Goal: Task Accomplishment & Management: Manage account settings

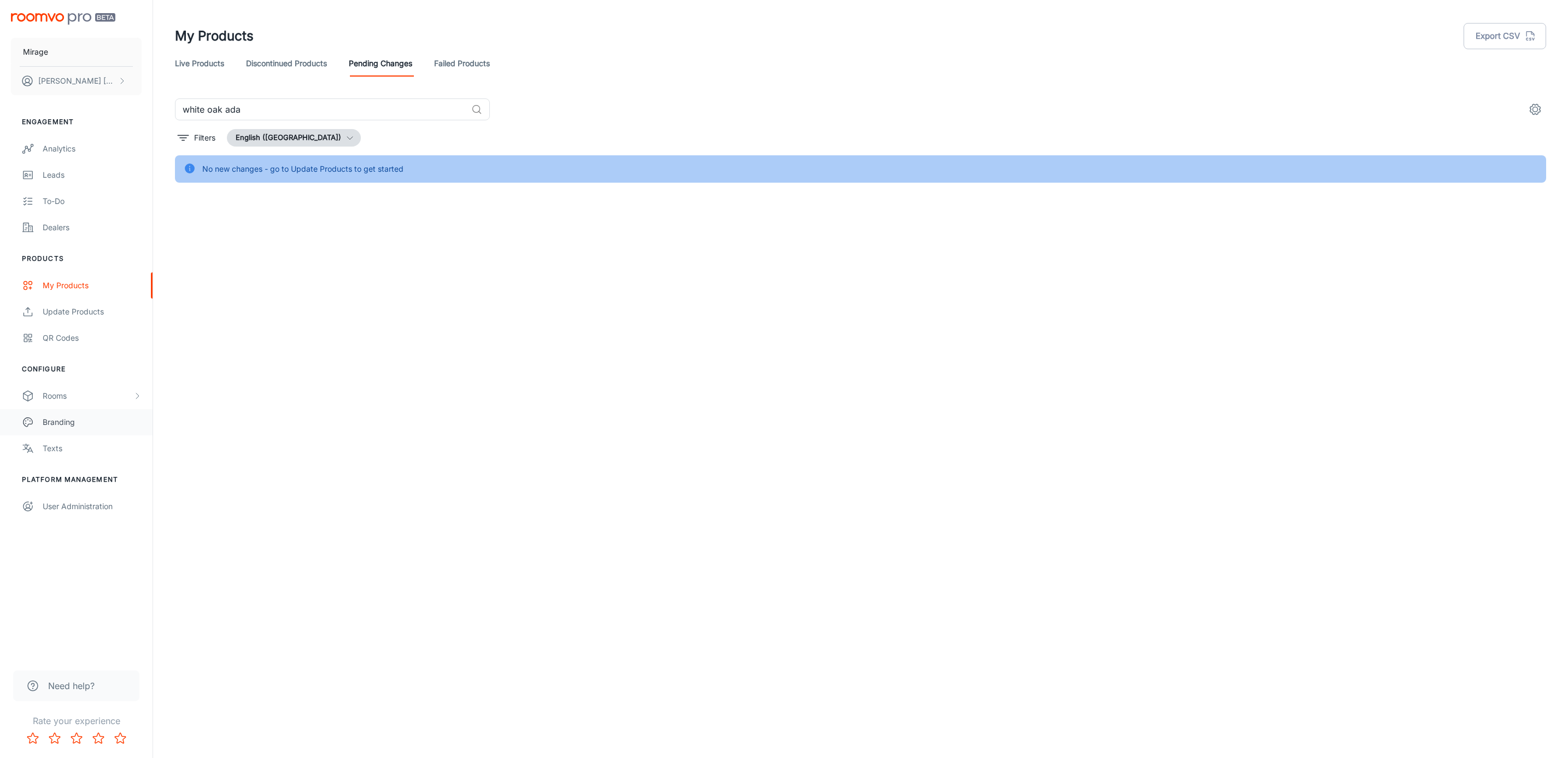
click at [61, 422] on div "Branding" at bounding box center [92, 422] width 99 height 12
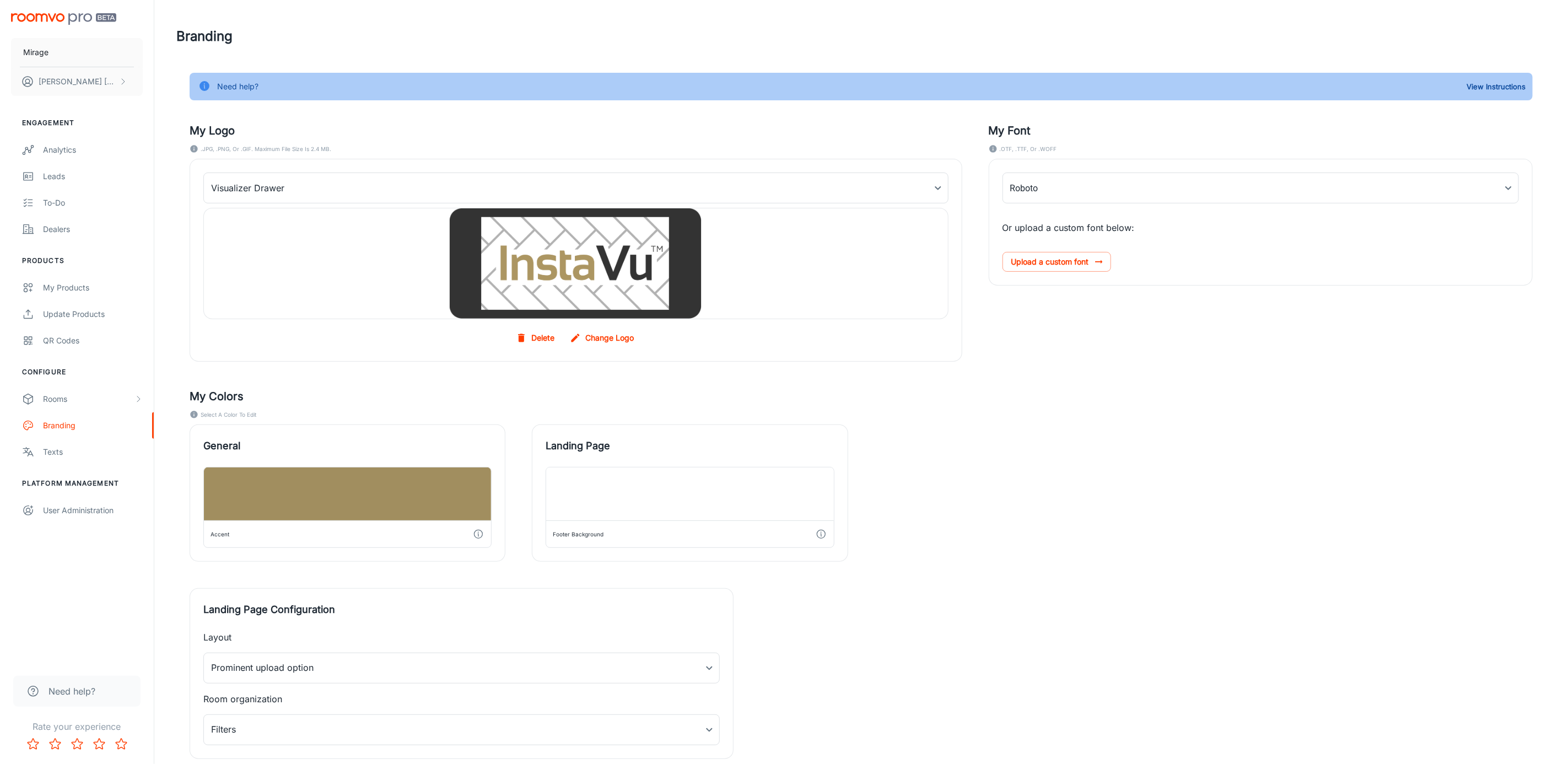
click at [608, 335] on label "Change Logo" at bounding box center [603, 337] width 71 height 20
click at [0, 0] on input "Change Logo" at bounding box center [0, 0] width 0 height 0
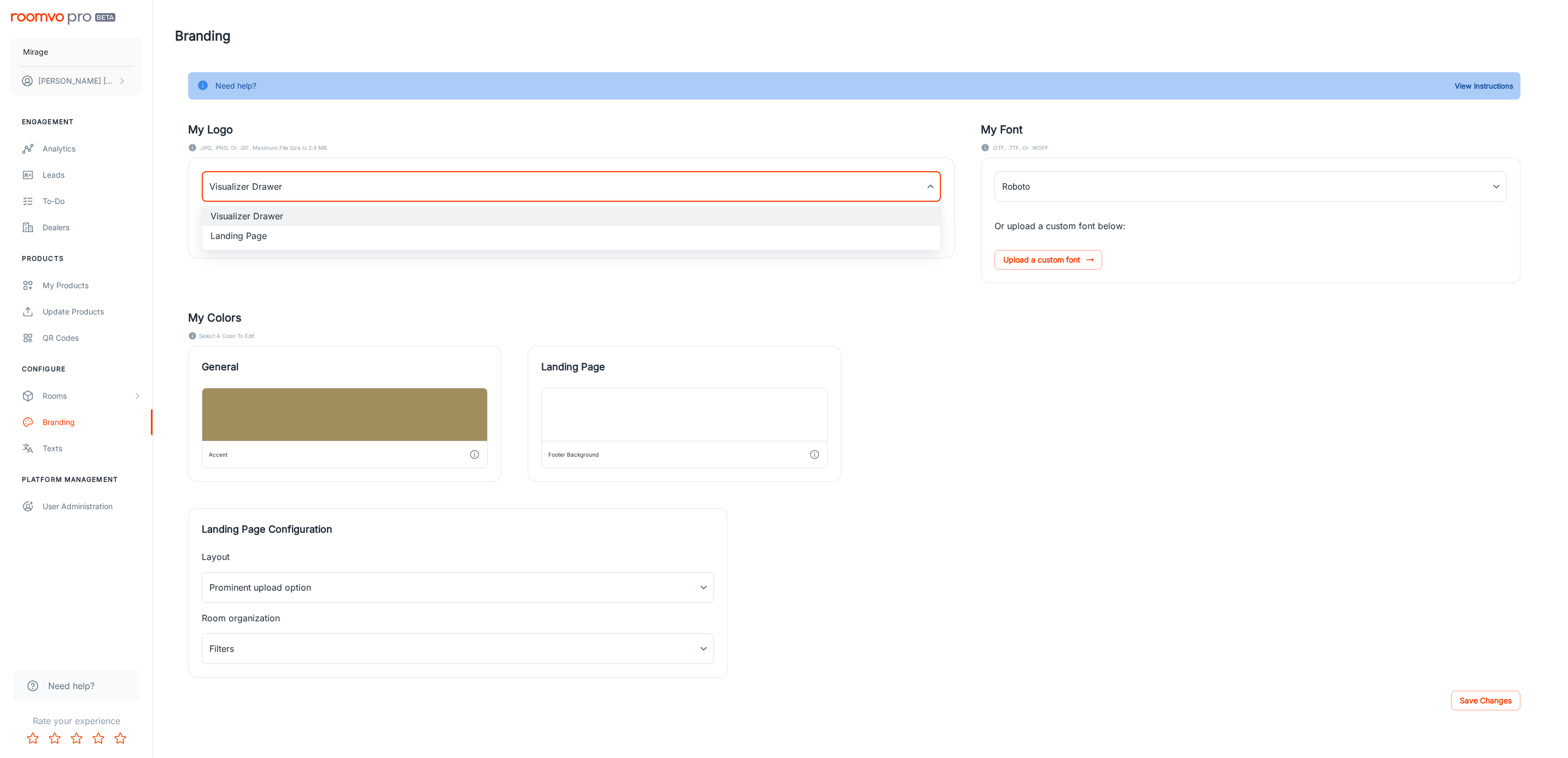
click at [671, 191] on body "Mirage [PERSON_NAME] Engagement Analytics Leads To-do Dealers Products My Produ…" at bounding box center [784, 379] width 1568 height 758
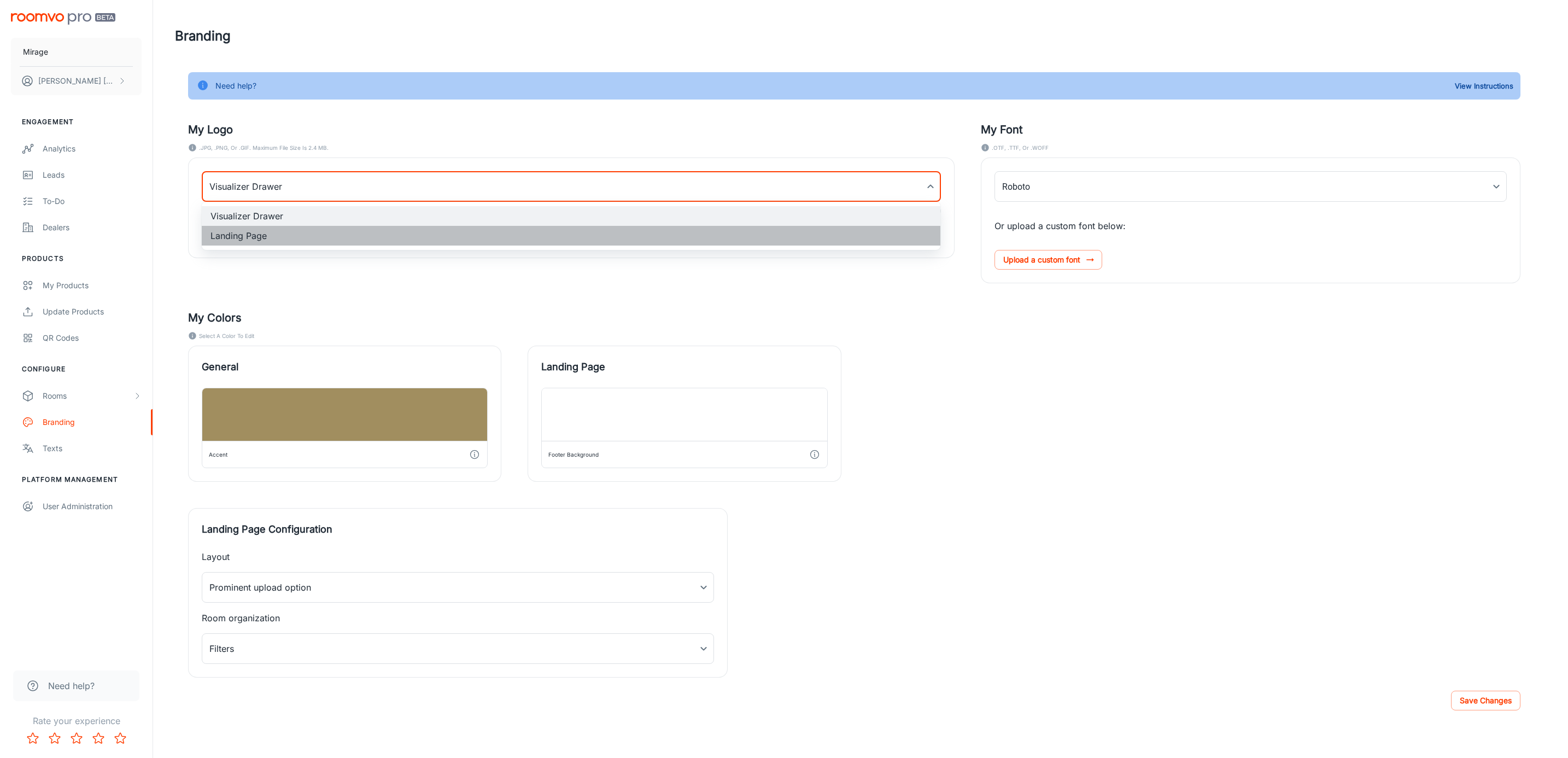
click at [688, 233] on li "Landing Page" at bounding box center [571, 236] width 739 height 20
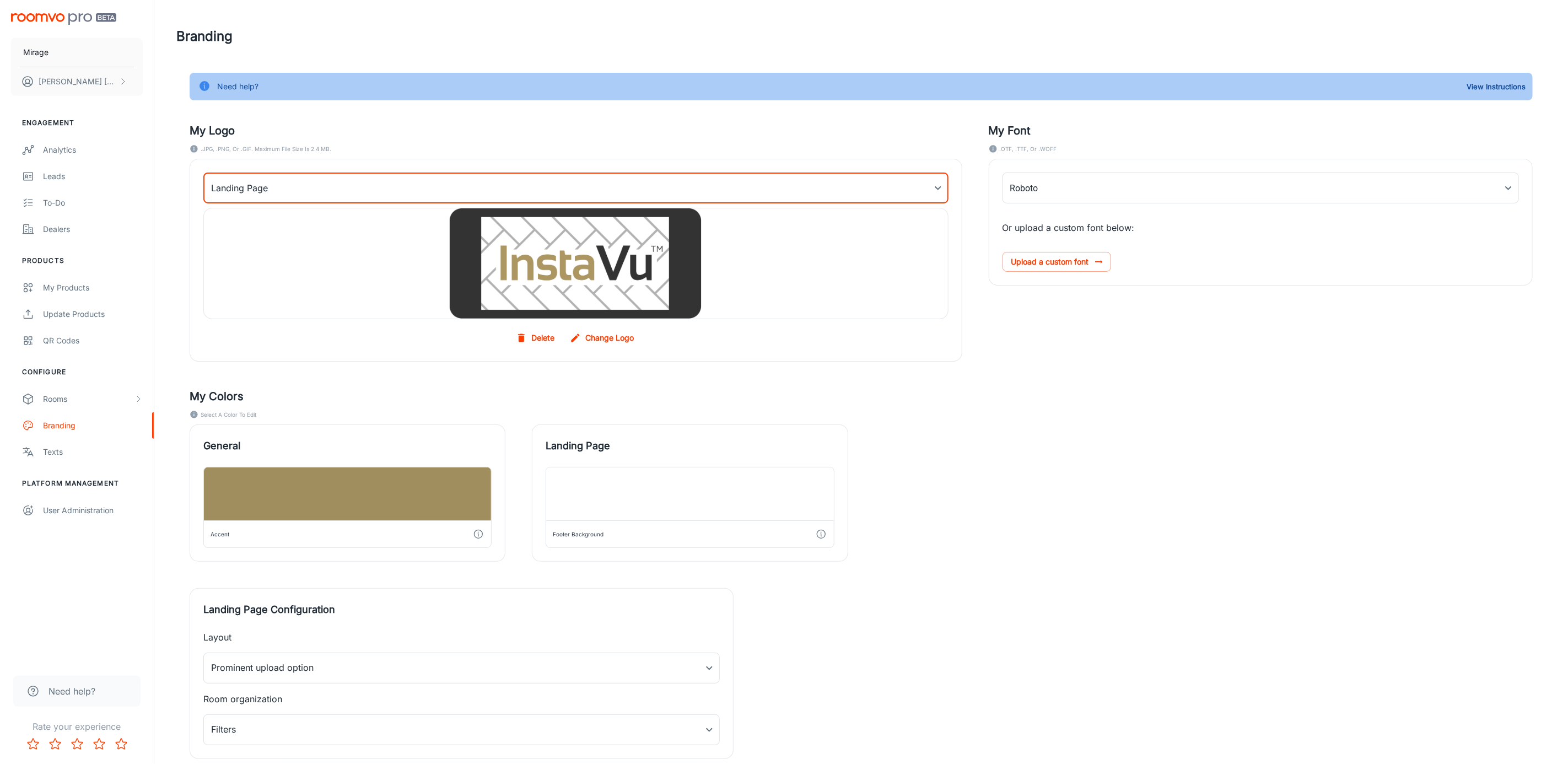
click at [597, 341] on label "Change Logo" at bounding box center [603, 337] width 71 height 20
click at [0, 0] on input "Change Logo" at bounding box center [0, 0] width 0 height 0
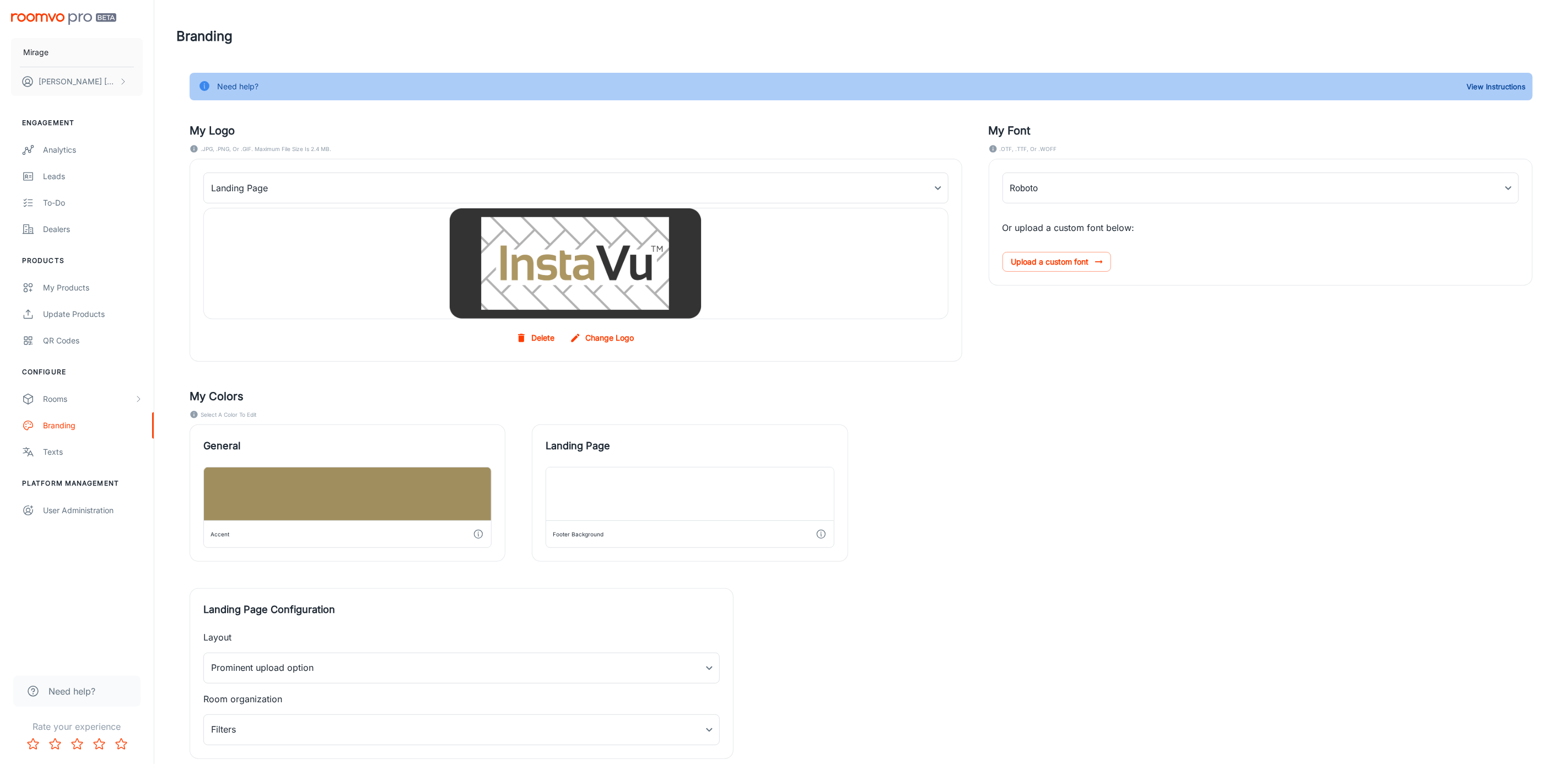
click at [592, 343] on label "Change Logo" at bounding box center [603, 337] width 71 height 20
click at [0, 0] on input "Change Logo" at bounding box center [0, 0] width 0 height 0
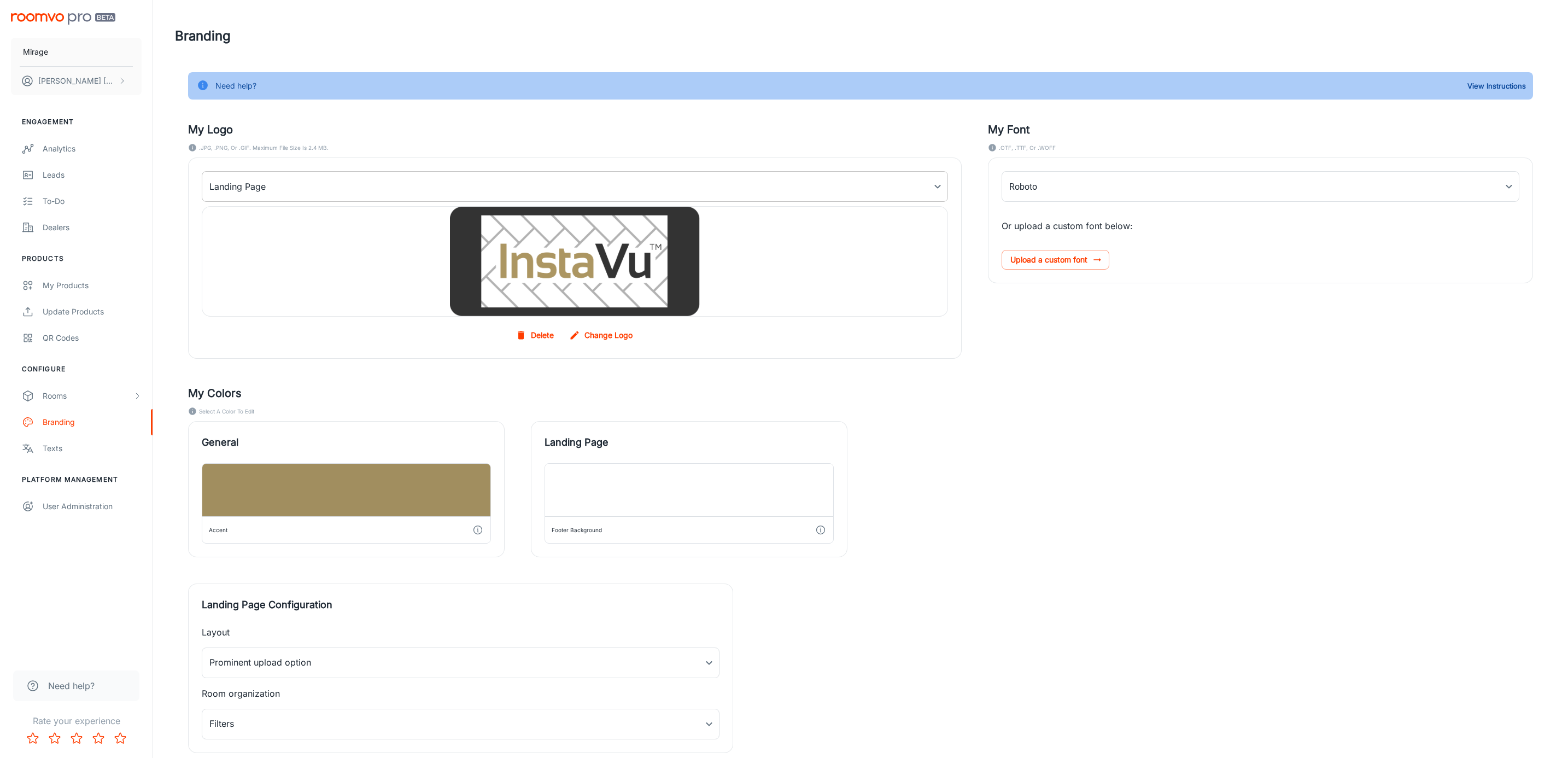
click at [265, 189] on body "Mirage [PERSON_NAME] Engagement Analytics Leads To-do Dealers Products My Produ…" at bounding box center [784, 379] width 1568 height 758
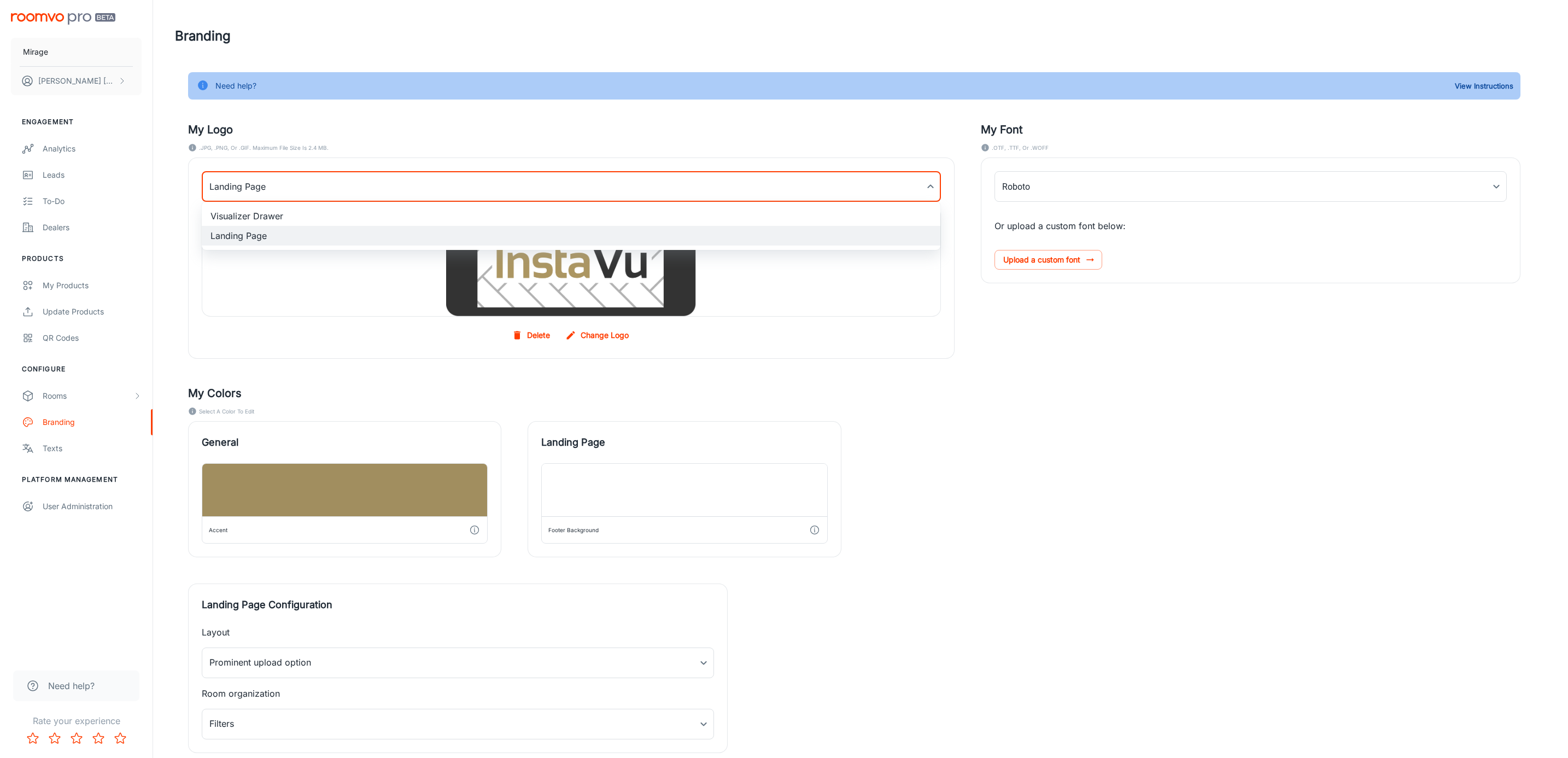
click at [264, 214] on li "Visualizer Drawer" at bounding box center [571, 216] width 739 height 20
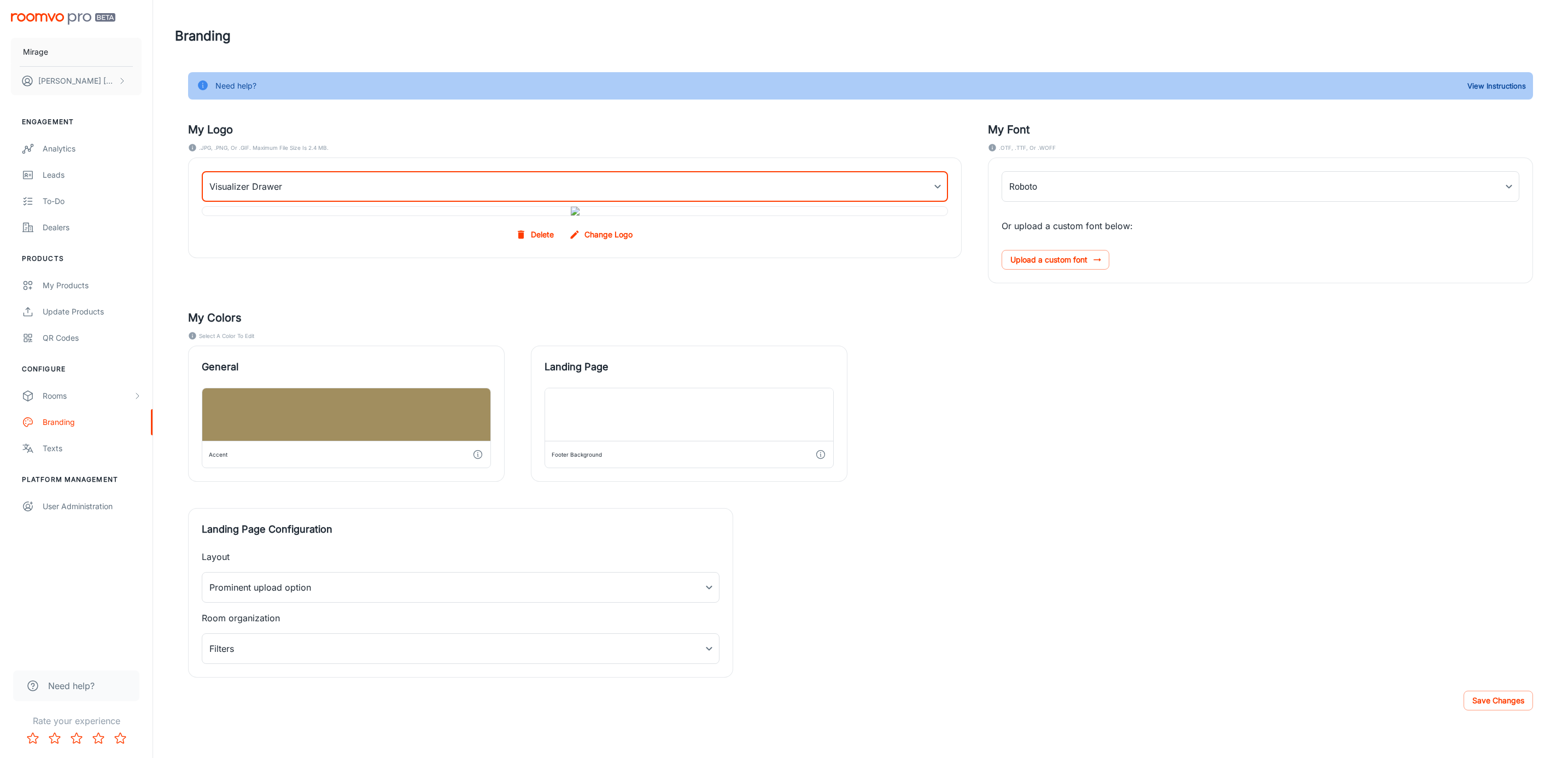
click at [258, 182] on body "Mirage [PERSON_NAME] Engagement Analytics Leads To-do Dealers Products My Produ…" at bounding box center [784, 379] width 1568 height 758
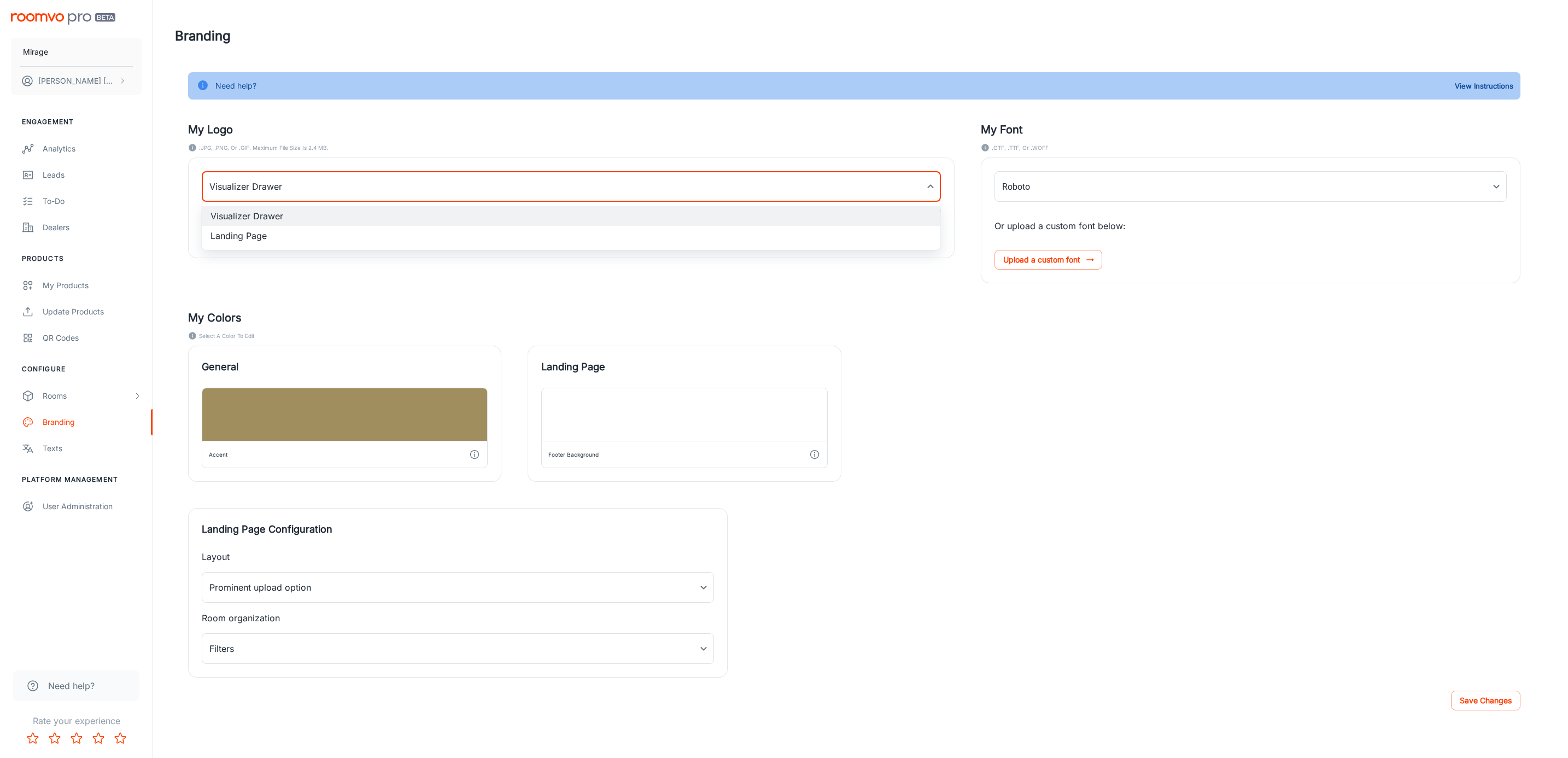
click at [283, 235] on li "Landing Page" at bounding box center [571, 236] width 739 height 20
type input "myLandingPageLogoBackgroundImage"
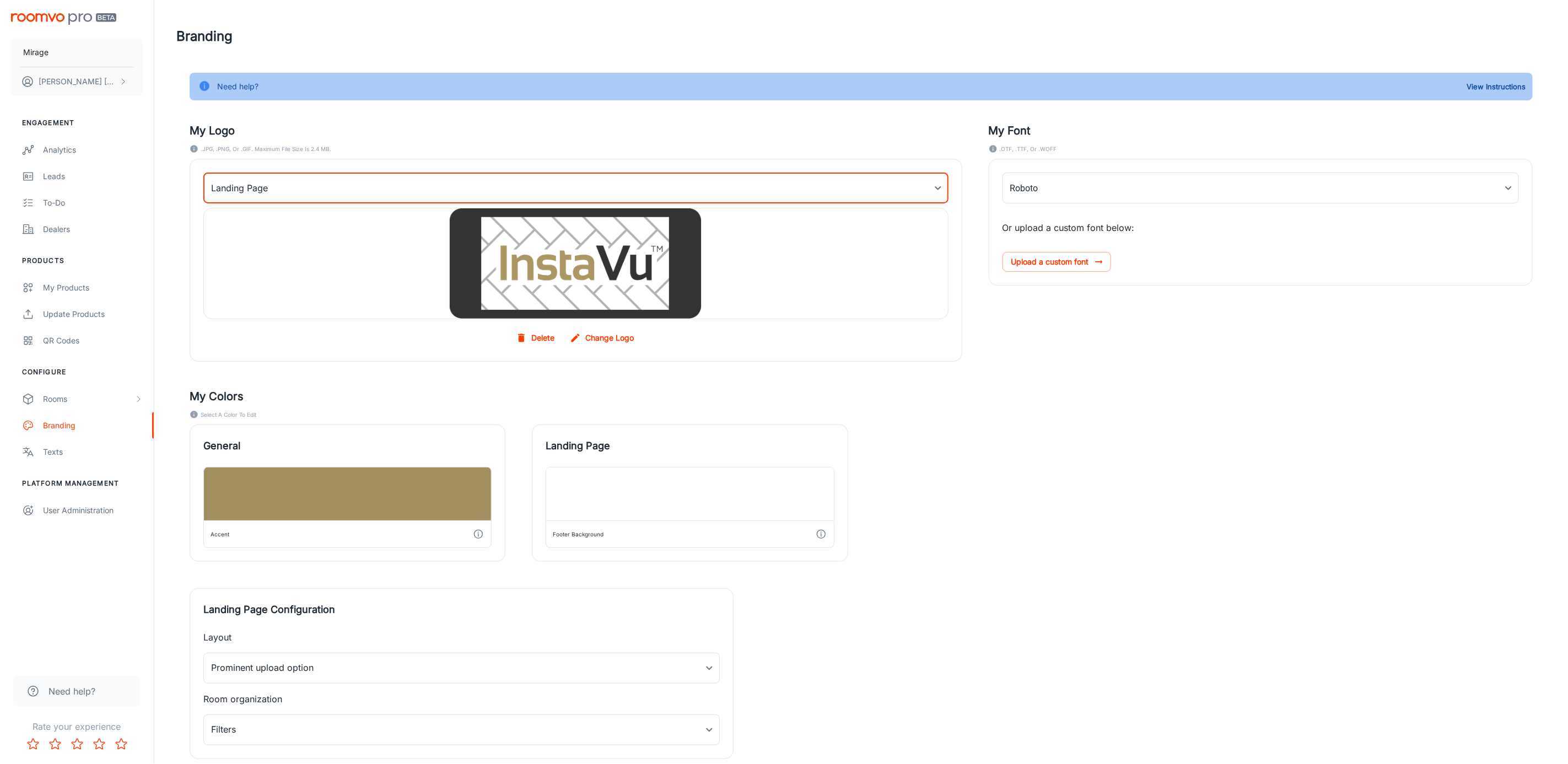
click at [546, 336] on button "Delete" at bounding box center [535, 337] width 45 height 20
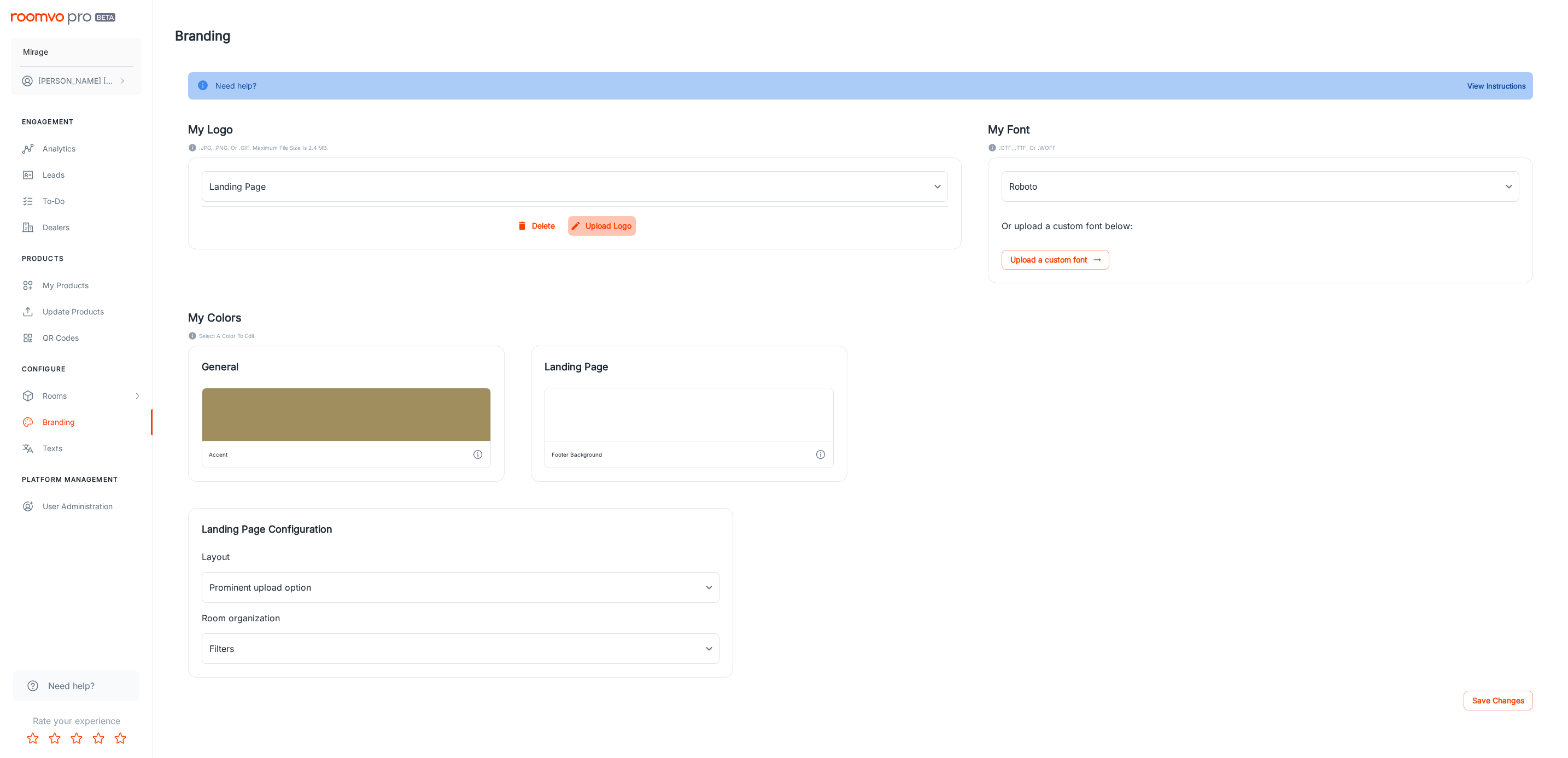
click at [616, 234] on label "Upload Logo" at bounding box center [601, 225] width 67 height 20
click at [0, 0] on input "Upload Logo" at bounding box center [0, 0] width 0 height 0
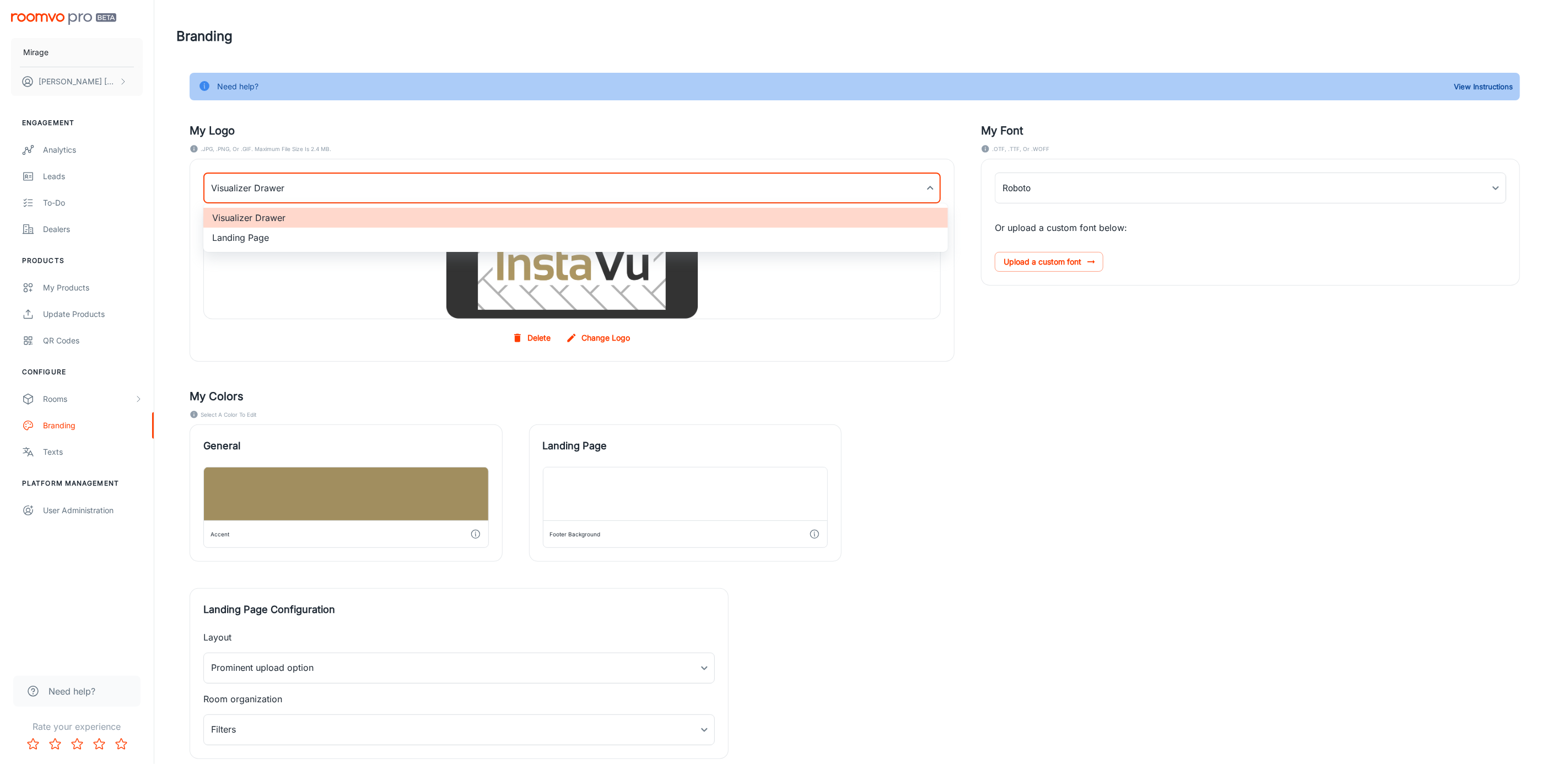
click at [419, 178] on body "Mirage Alexandra Bouchard Engagement Analytics Leads To-do Dealers Products My …" at bounding box center [784, 382] width 1568 height 764
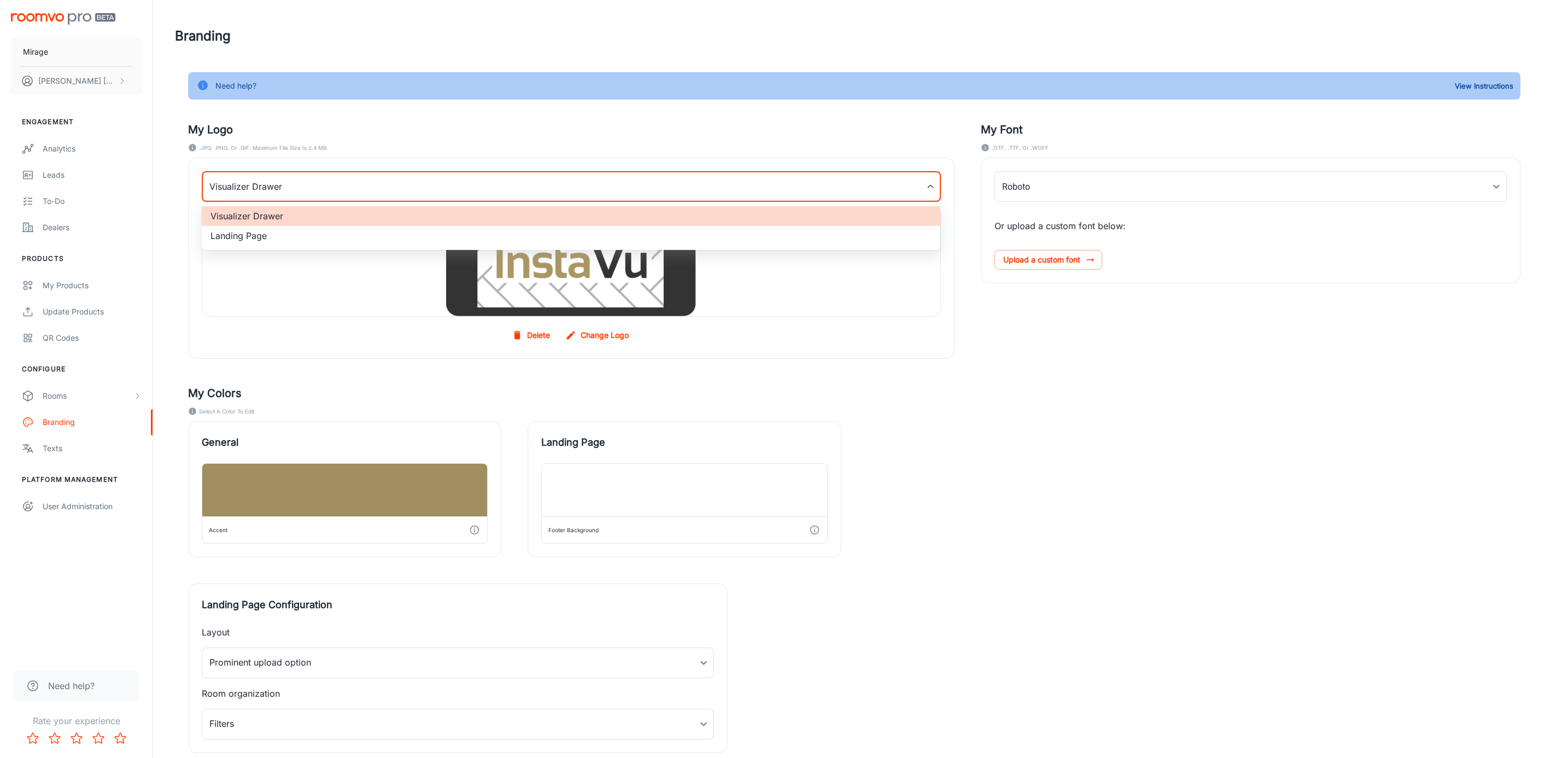
click at [320, 233] on li "Landing Page" at bounding box center [571, 236] width 739 height 20
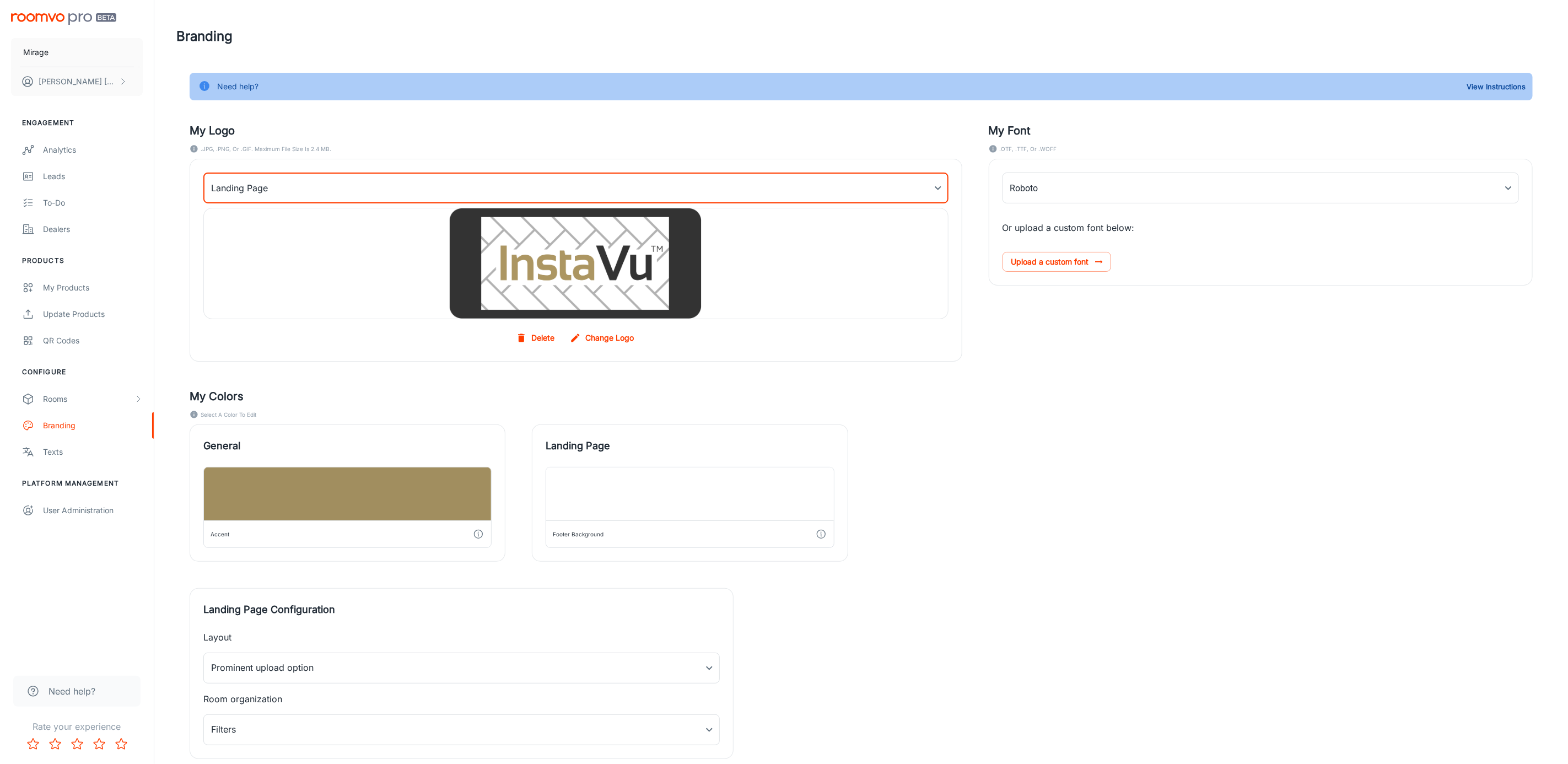
click at [289, 189] on body "Mirage Alexandra Bouchard Engagement Analytics Leads To-do Dealers Products My …" at bounding box center [784, 382] width 1568 height 764
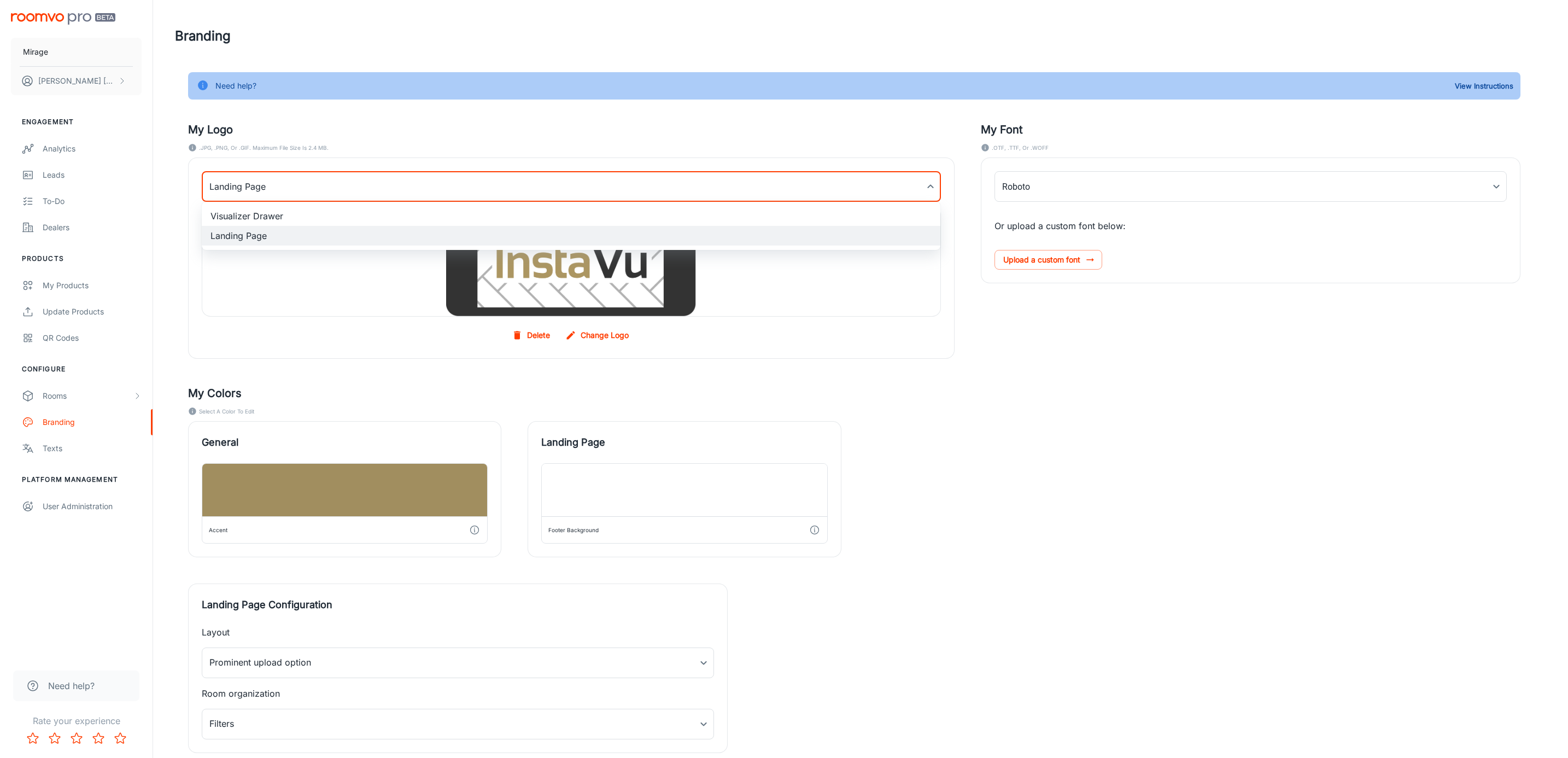
click at [276, 216] on li "Visualizer Drawer" at bounding box center [571, 216] width 739 height 20
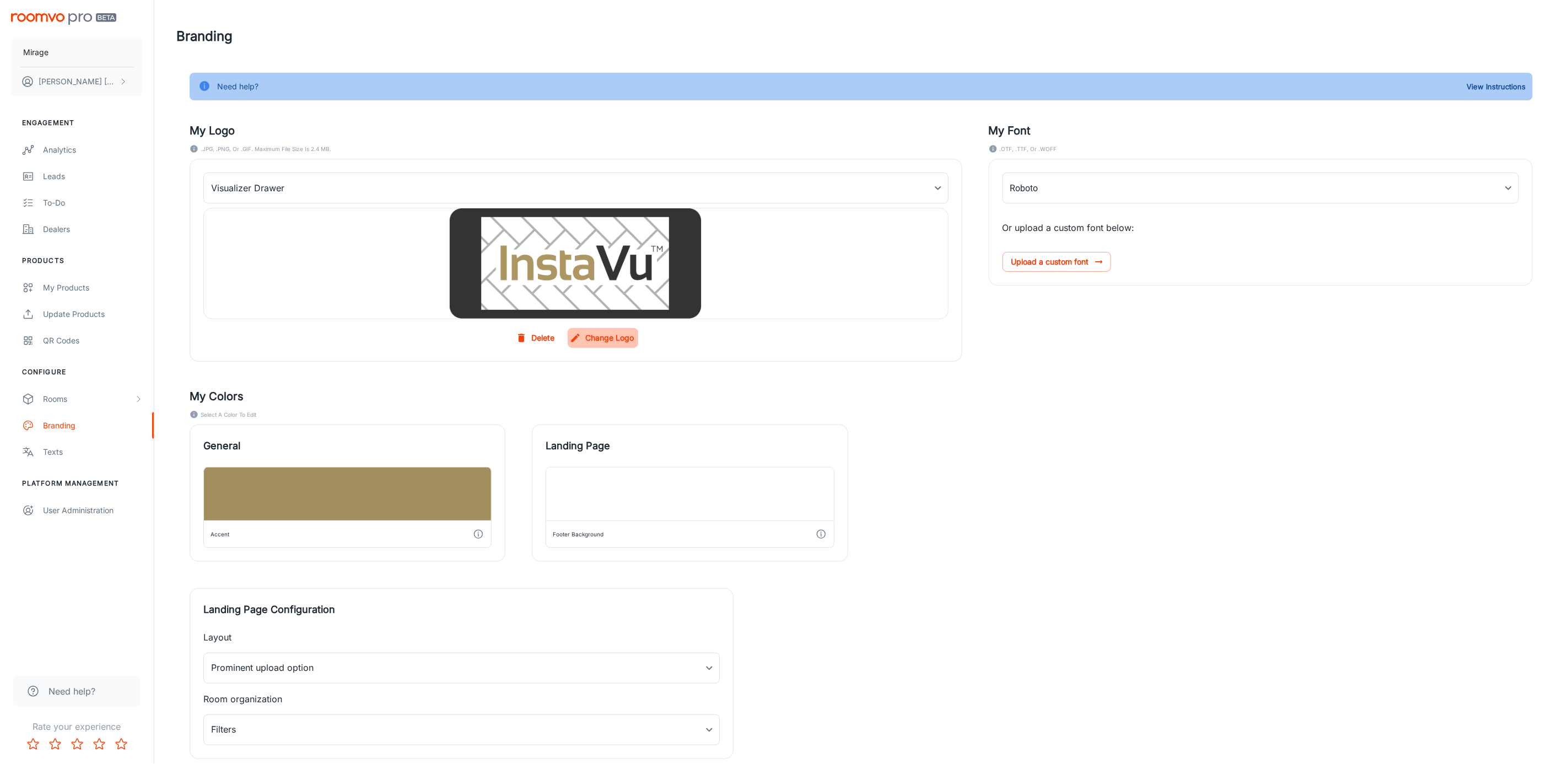
click at [610, 333] on label "Change Logo" at bounding box center [603, 337] width 71 height 20
click at [0, 0] on input "Change Logo" at bounding box center [0, 0] width 0 height 0
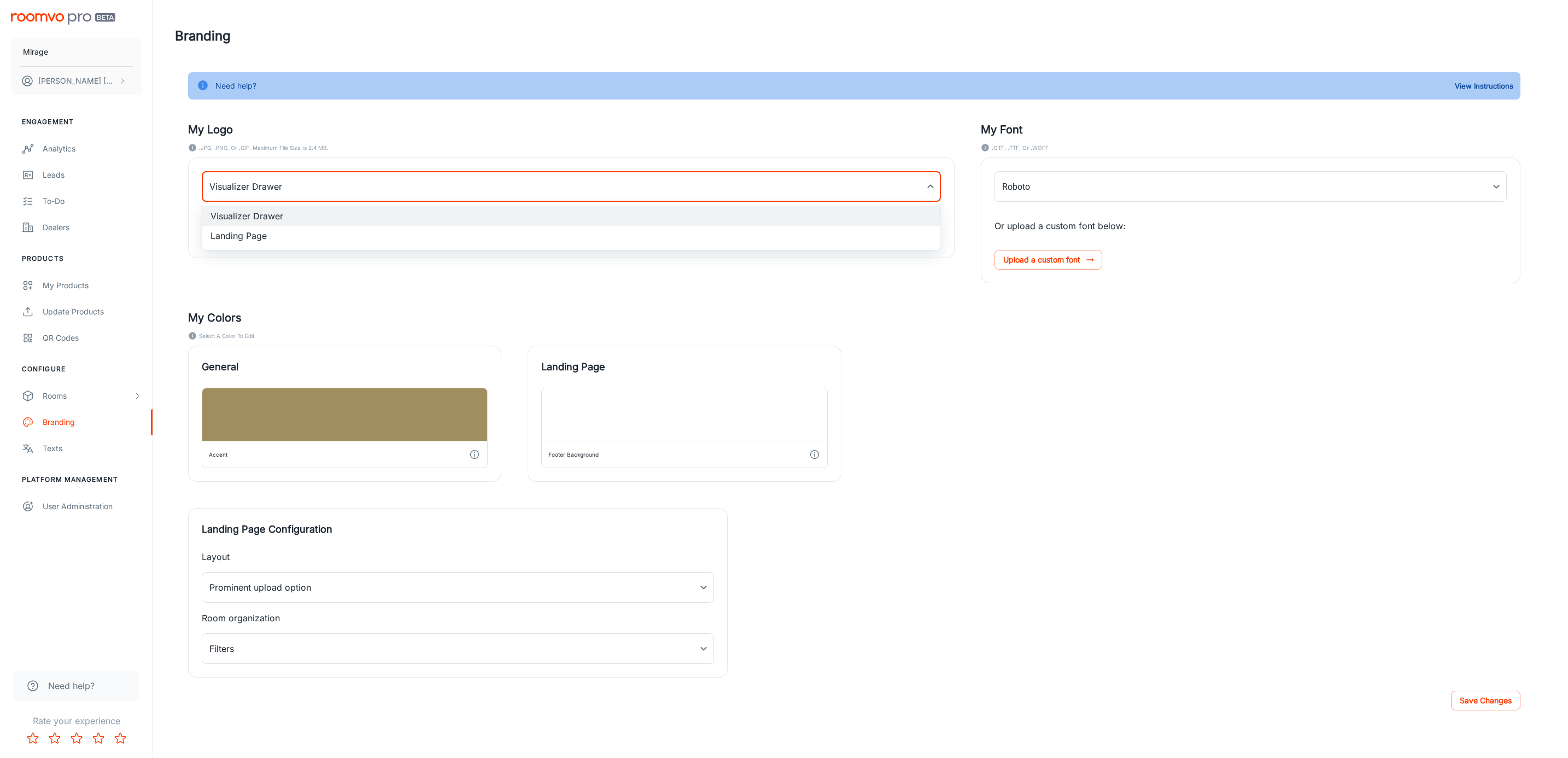
click at [379, 186] on body "Mirage Alexandra Bouchard Engagement Analytics Leads To-do Dealers Products My …" at bounding box center [784, 379] width 1568 height 758
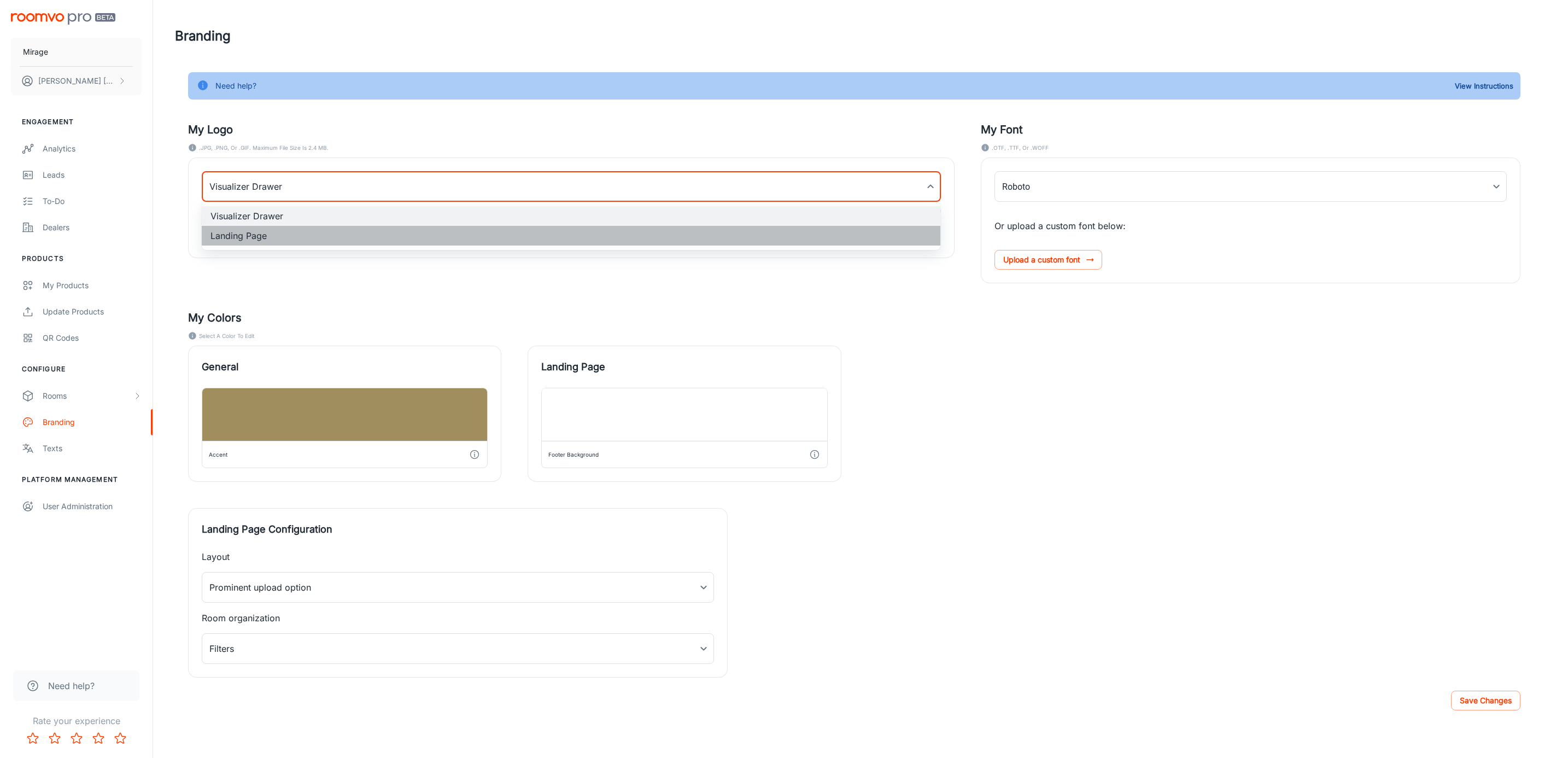
click at [345, 230] on li "Landing Page" at bounding box center [571, 236] width 739 height 20
type input "myLandingPageLogoBackgroundImage"
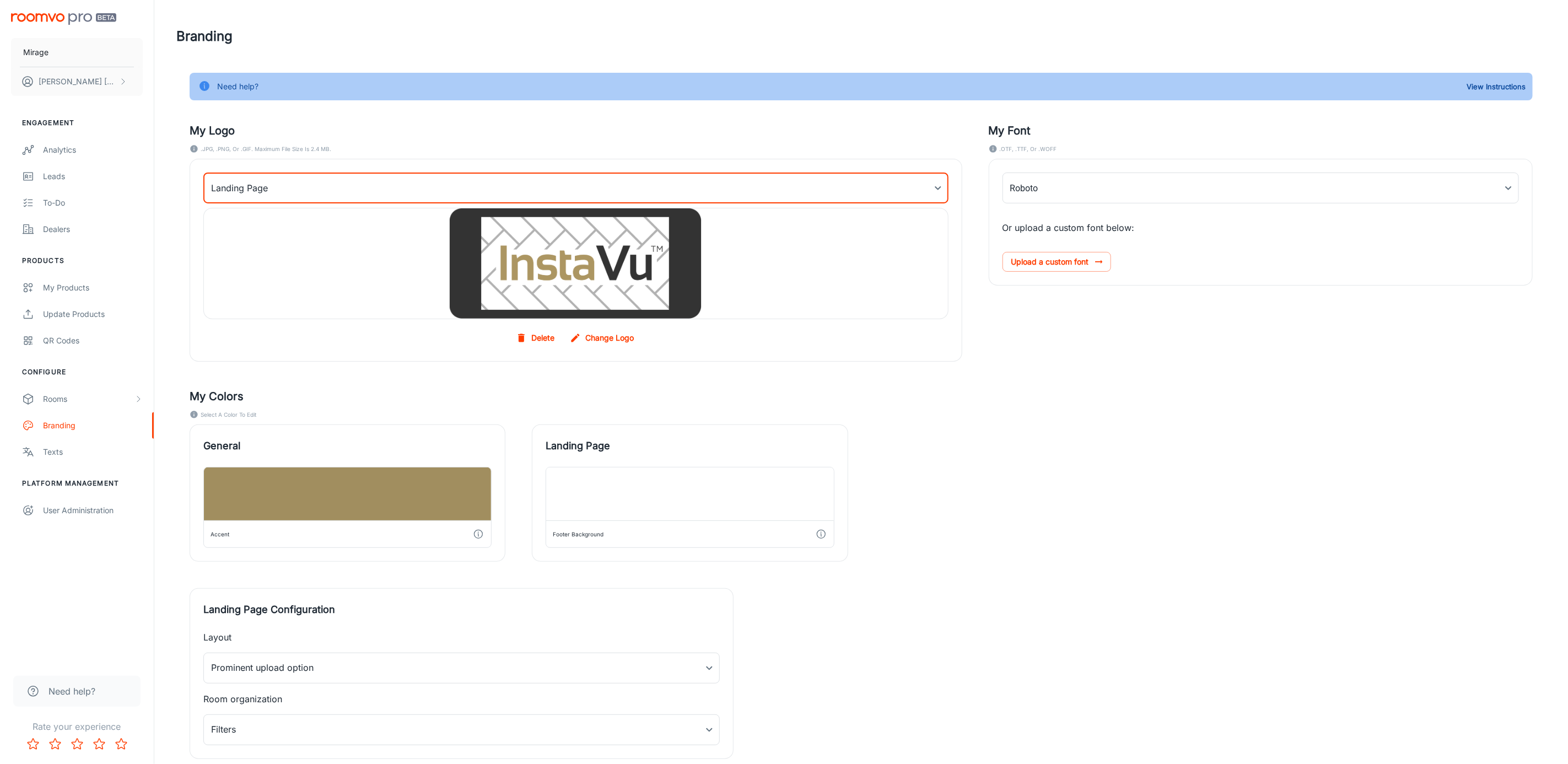
click at [606, 344] on label "Change Logo" at bounding box center [603, 337] width 71 height 20
click at [0, 0] on input "Change Logo" at bounding box center [0, 0] width 0 height 0
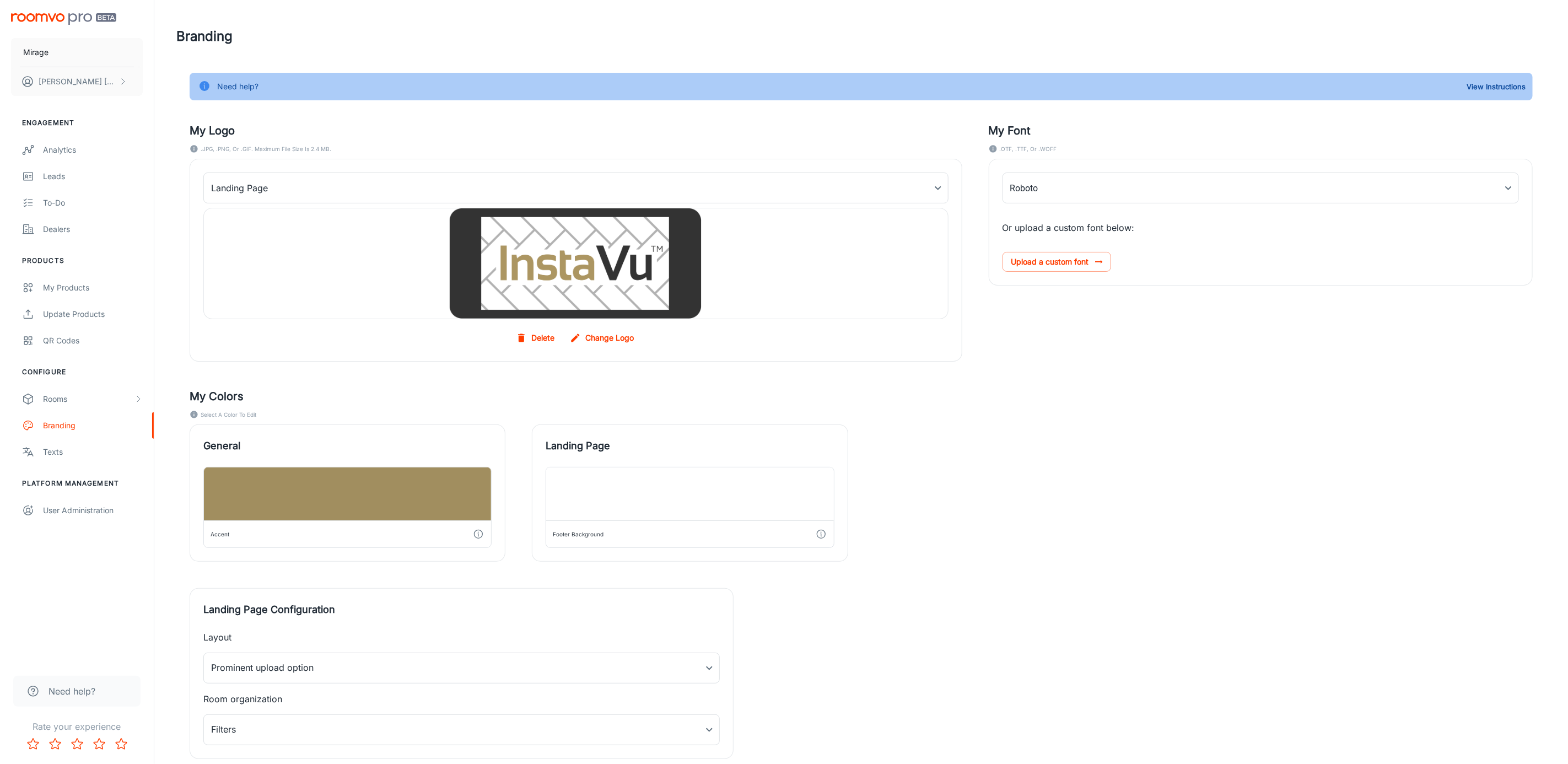
scroll to position [75, 0]
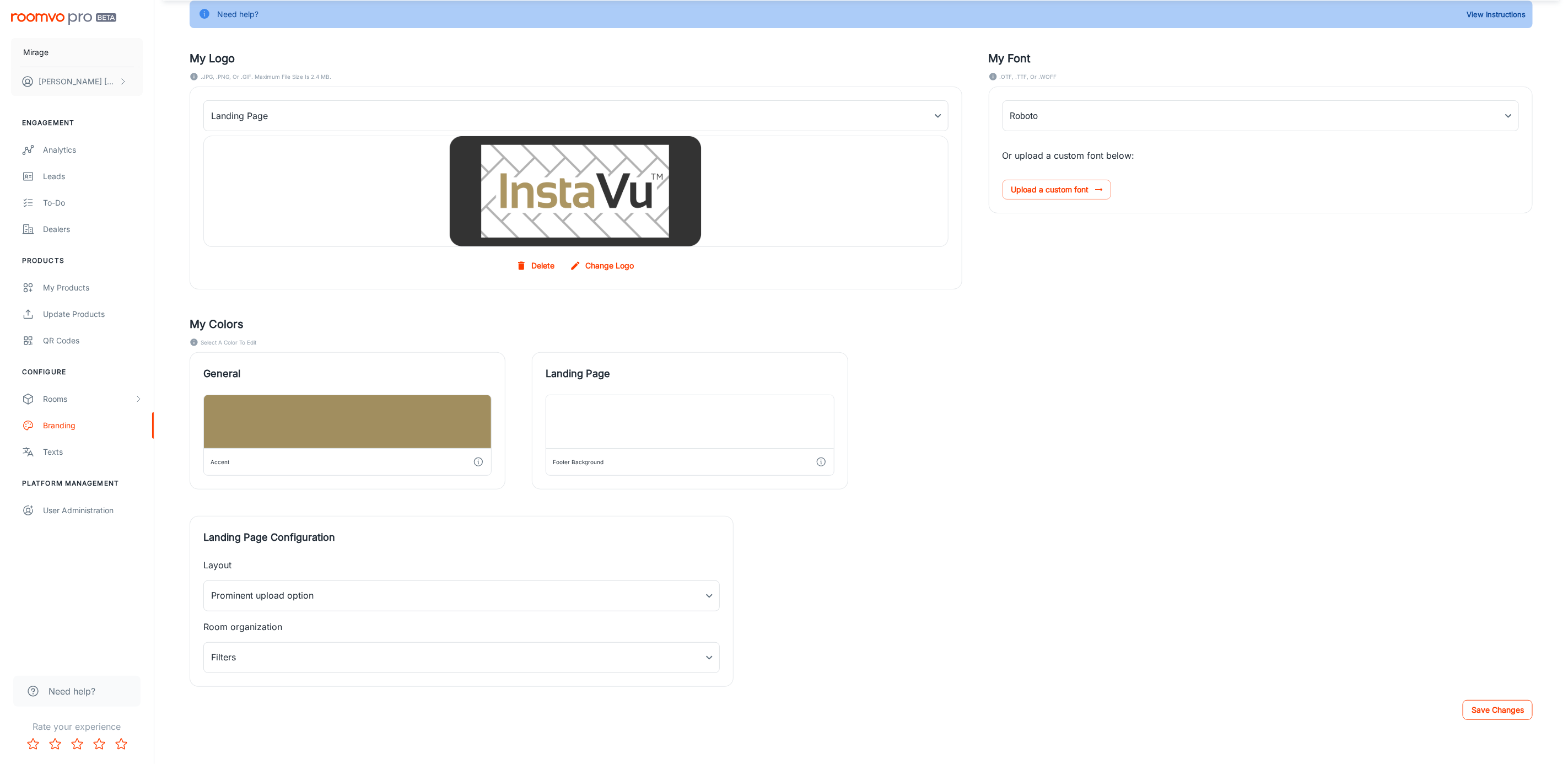
click at [1491, 719] on button "Save Changes" at bounding box center [1497, 709] width 70 height 20
click at [72, 151] on div "Analytics" at bounding box center [93, 149] width 100 height 12
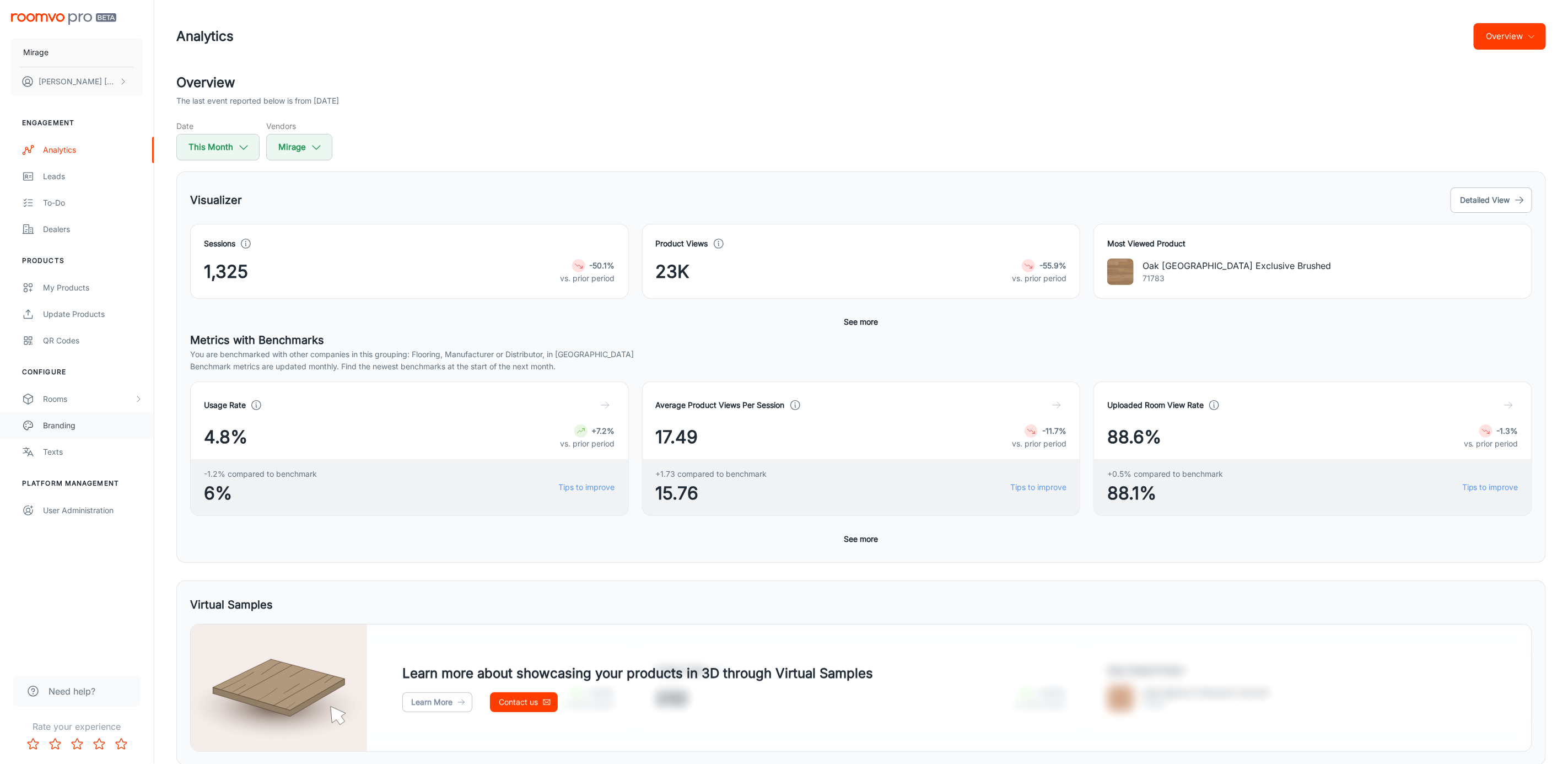
click at [54, 427] on div "Branding" at bounding box center [93, 425] width 100 height 12
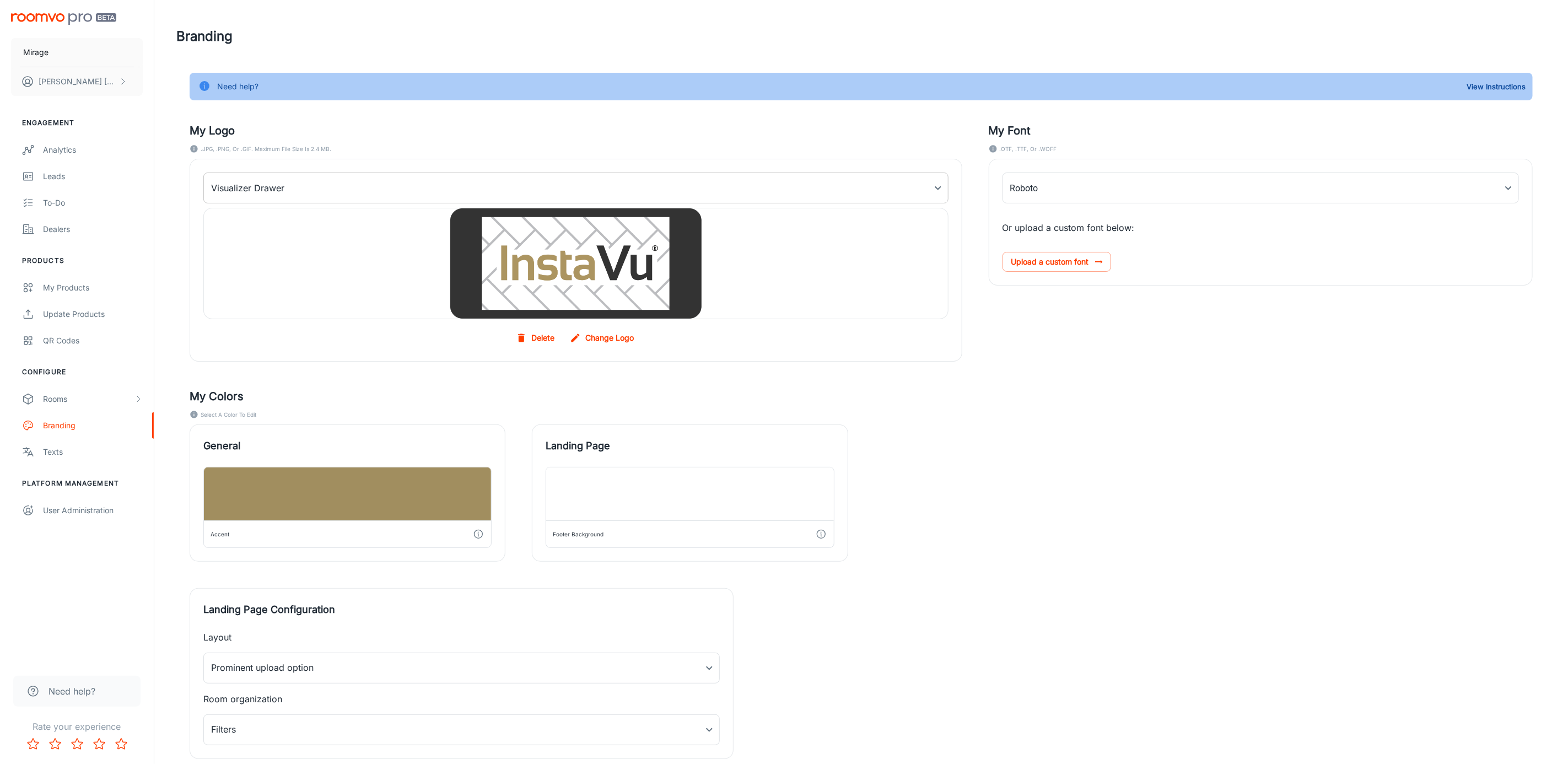
click at [282, 189] on body "Mirage [PERSON_NAME] Engagement Analytics Leads To-do Dealers Products My Produ…" at bounding box center [784, 382] width 1568 height 764
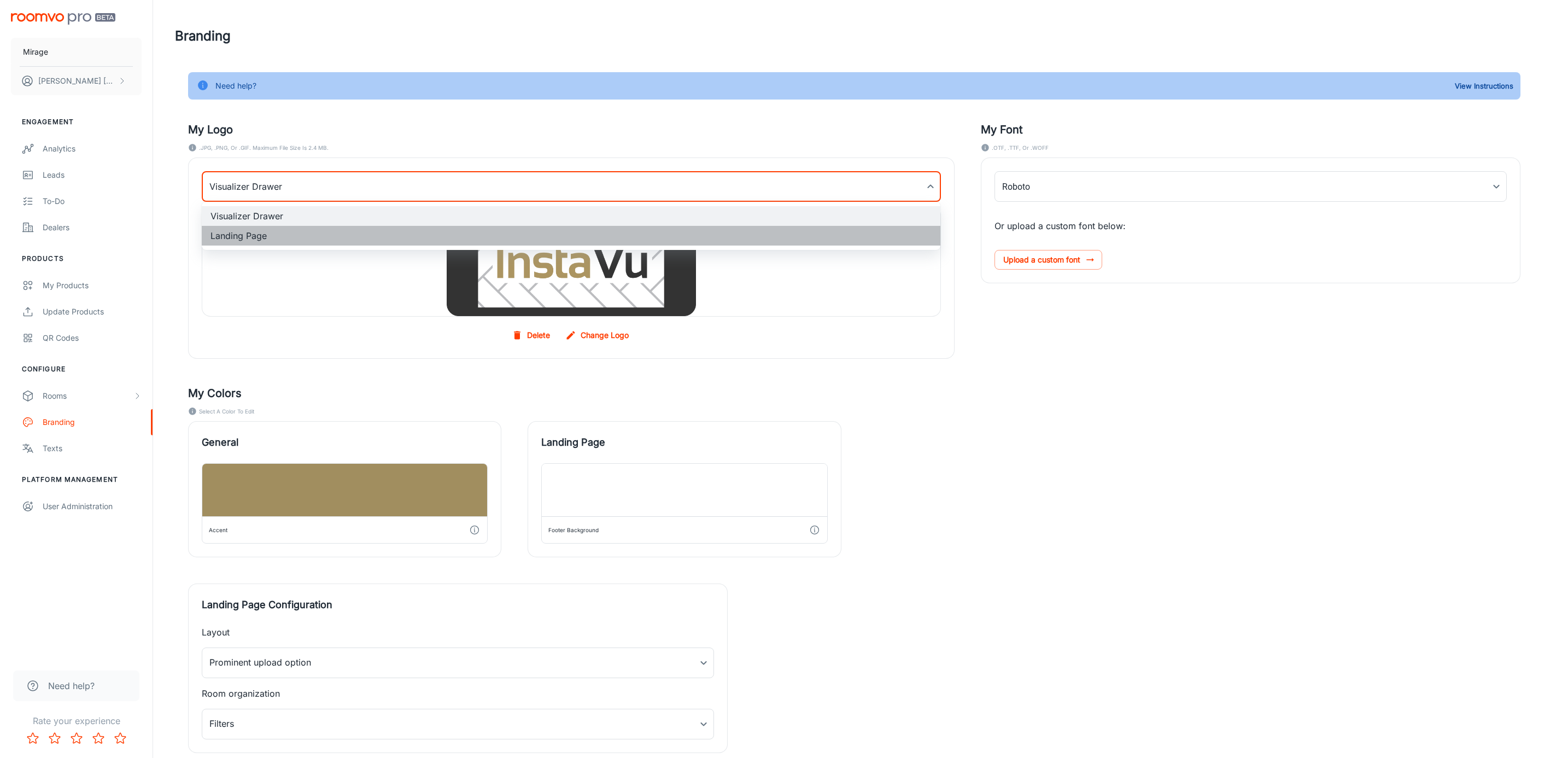
click at [284, 237] on li "Landing Page" at bounding box center [571, 236] width 739 height 20
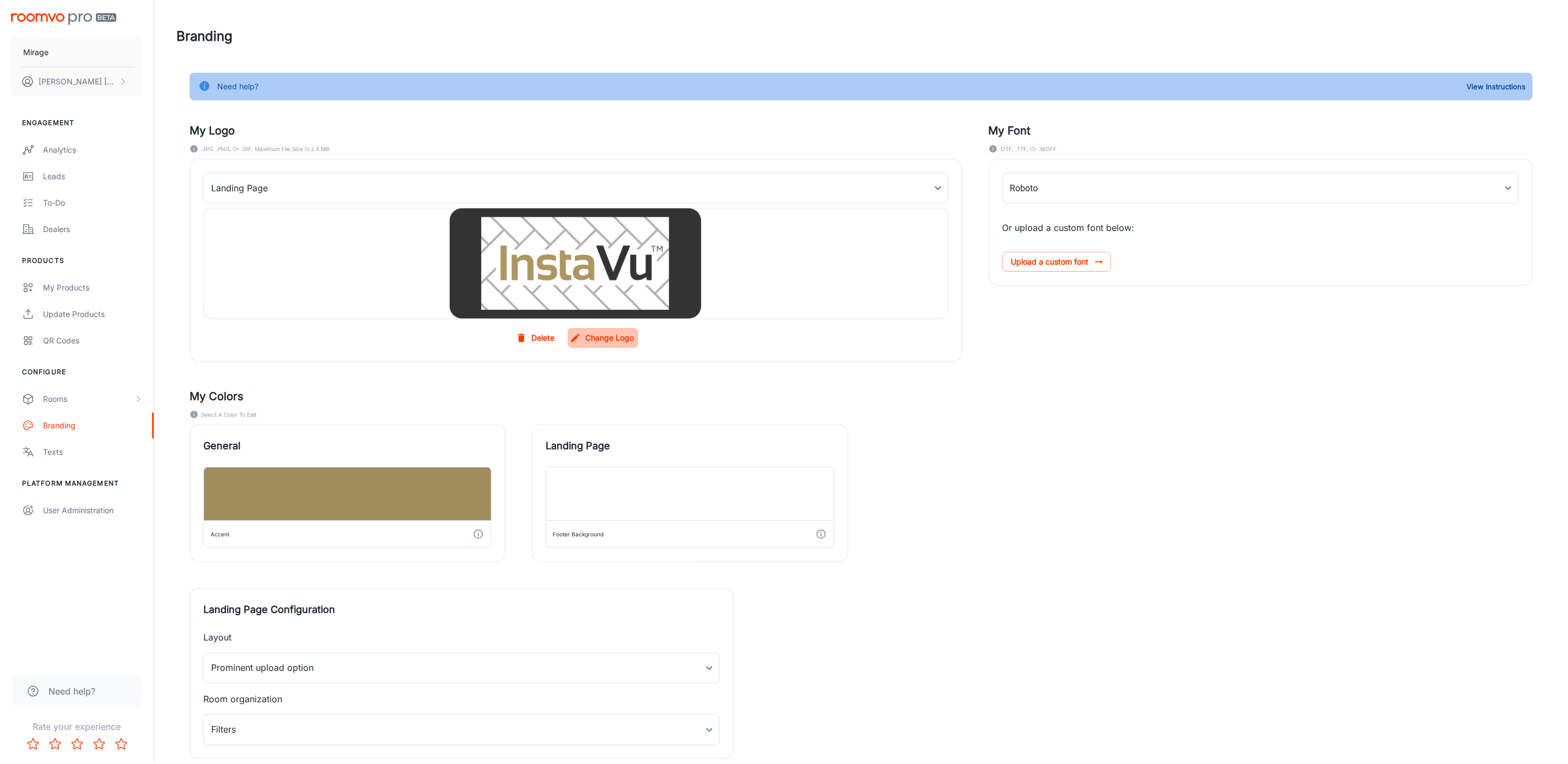
click at [625, 336] on label "Change Logo" at bounding box center [603, 337] width 71 height 20
click at [0, 0] on input "Change Logo" at bounding box center [0, 0] width 0 height 0
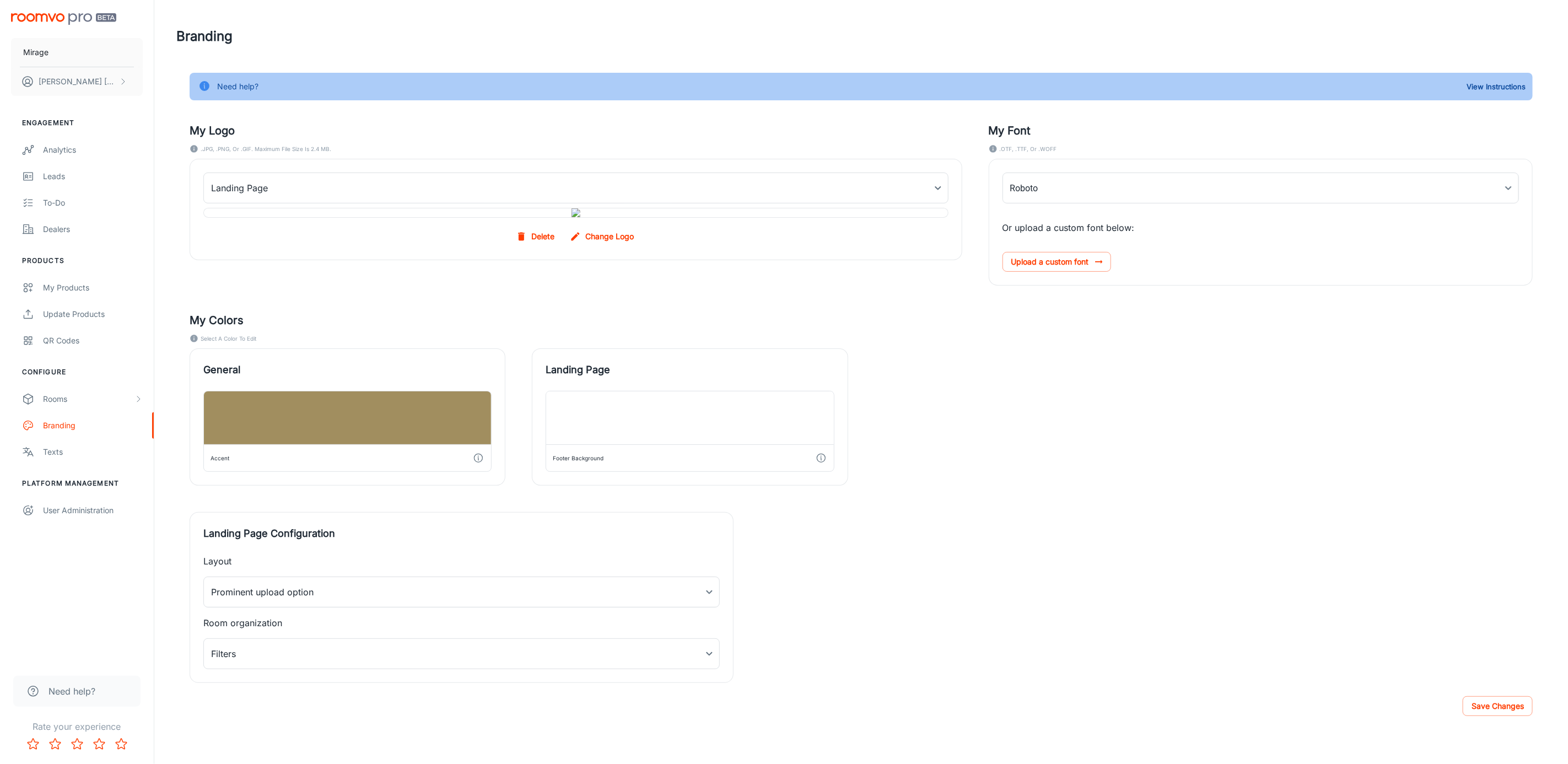
scroll to position [75, 0]
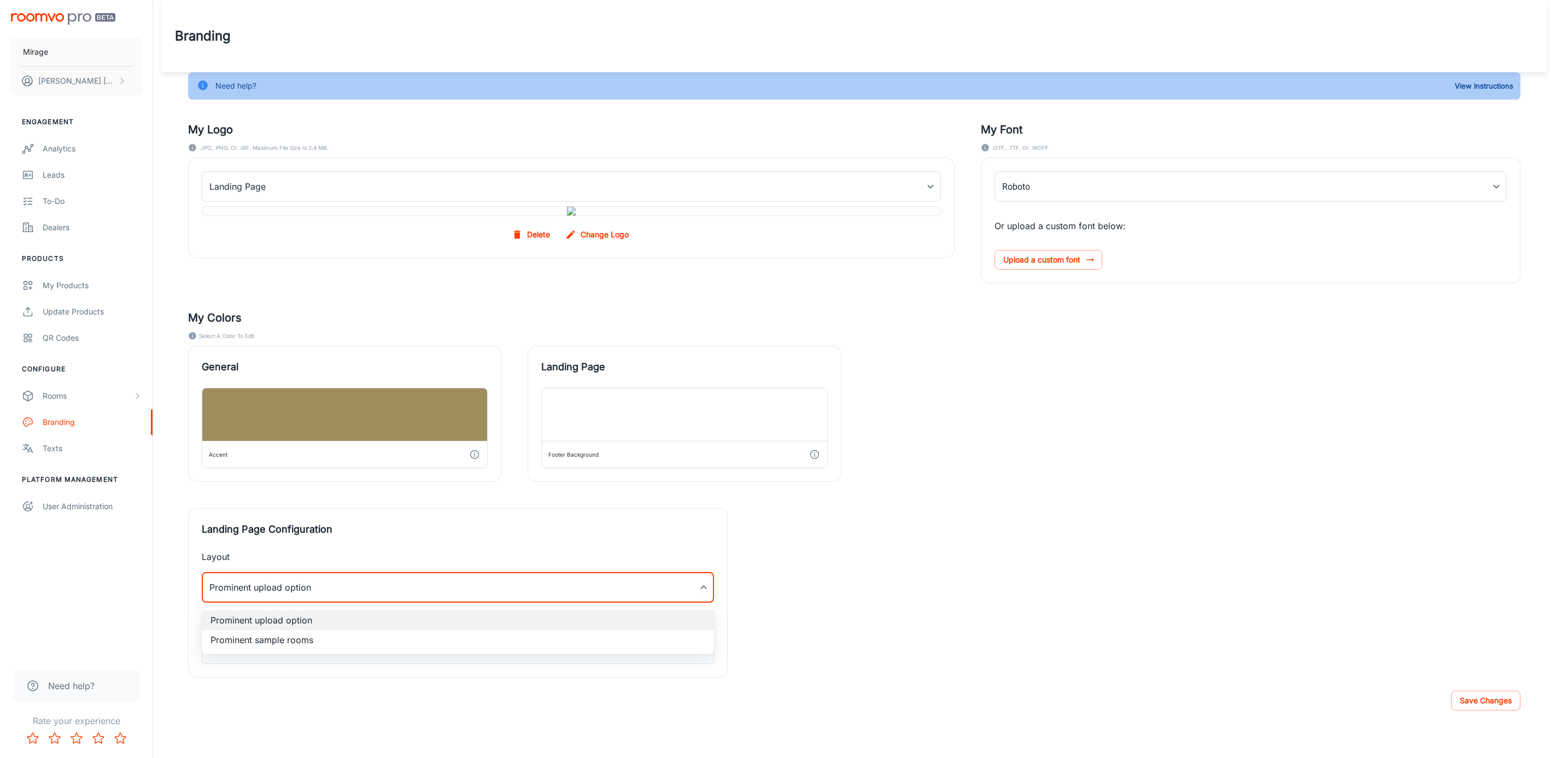
click at [374, 596] on body "Mirage Alexandra Bouchard Engagement Analytics Leads To-do Dealers Products My …" at bounding box center [784, 379] width 1568 height 758
click at [374, 596] on div at bounding box center [784, 379] width 1568 height 758
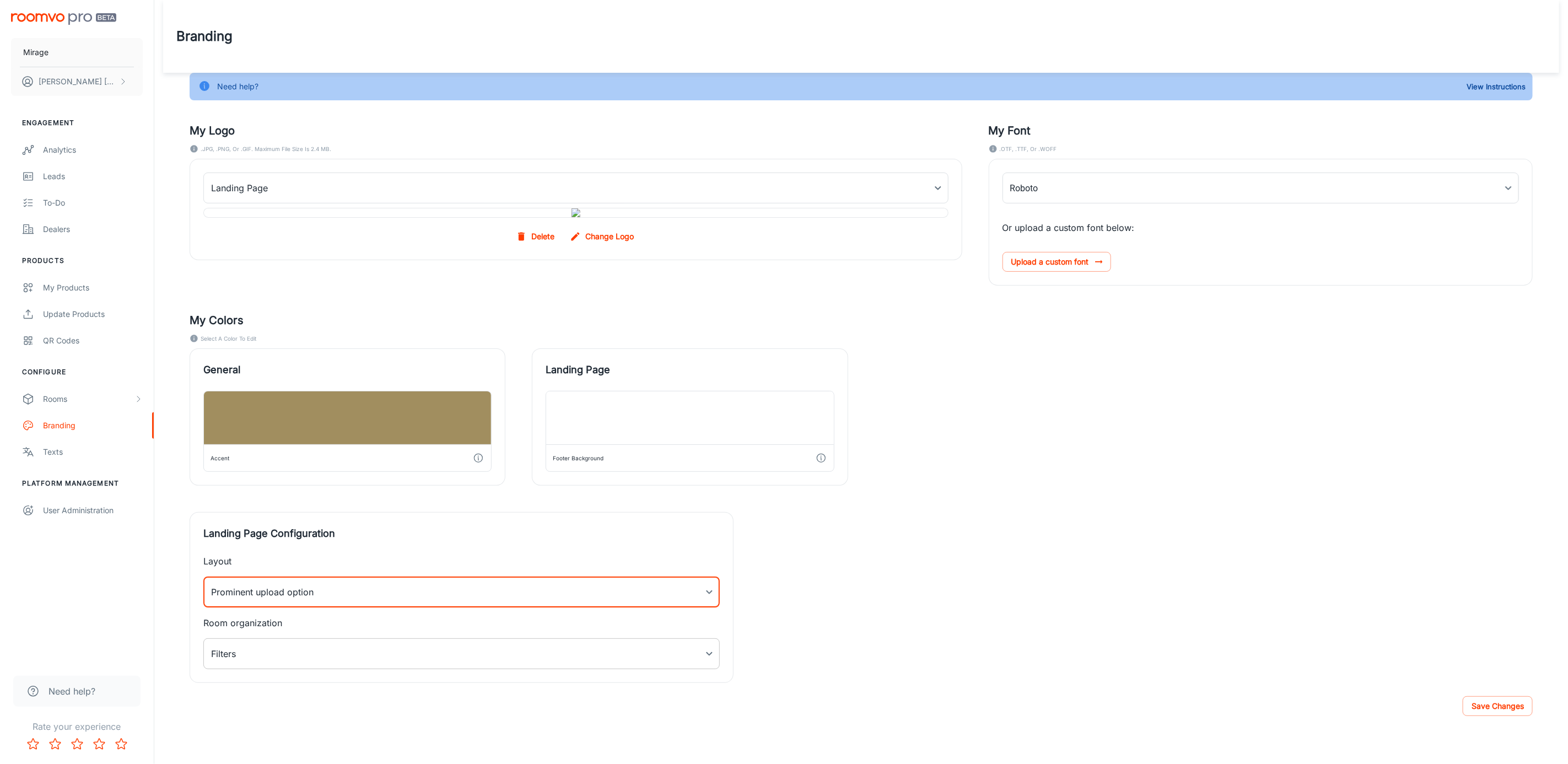
click at [400, 648] on body "Mirage [PERSON_NAME] Engagement Analytics Leads To-do Dealers Products My Produ…" at bounding box center [784, 382] width 1568 height 764
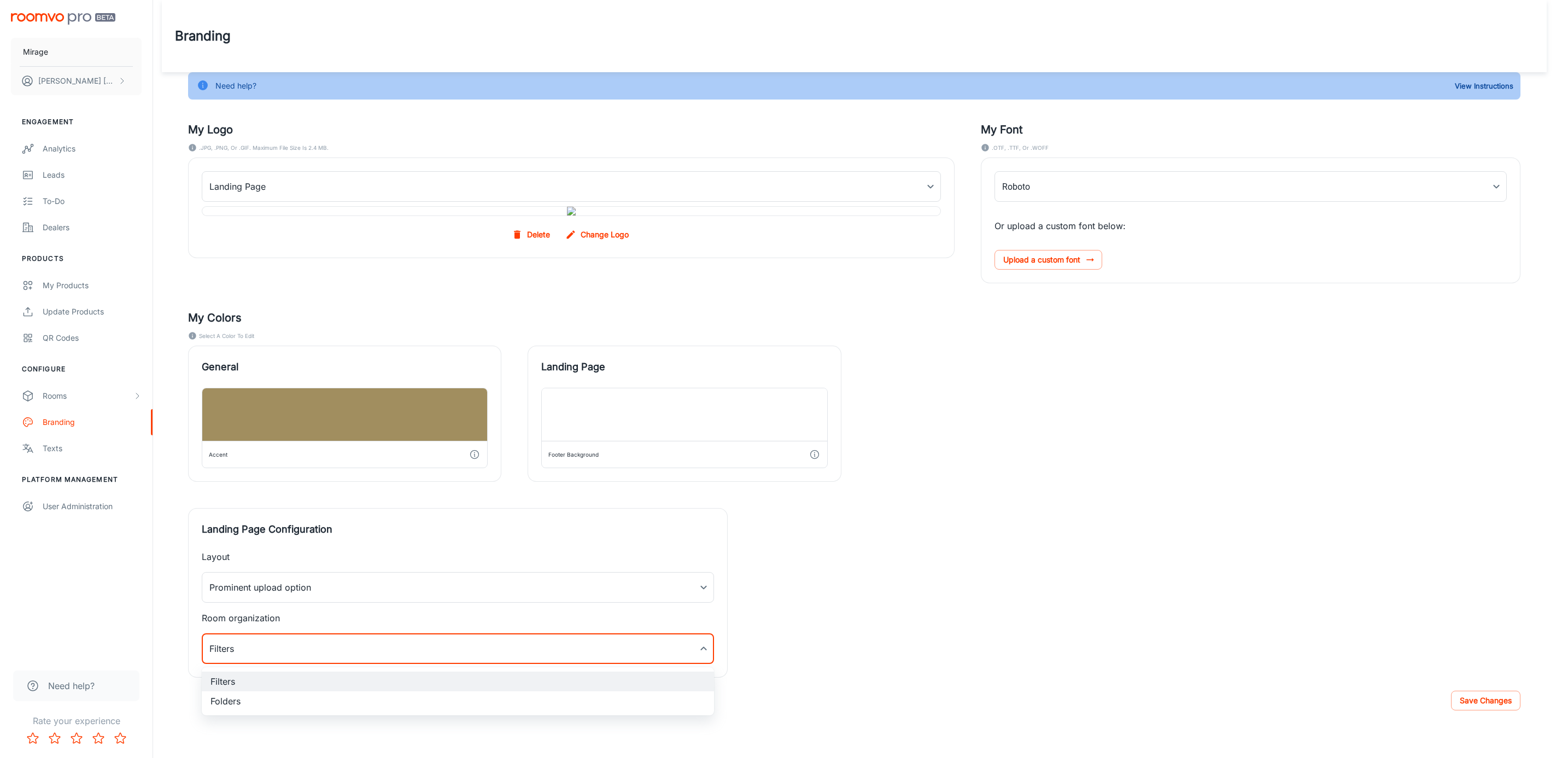
click at [397, 643] on div at bounding box center [784, 379] width 1568 height 758
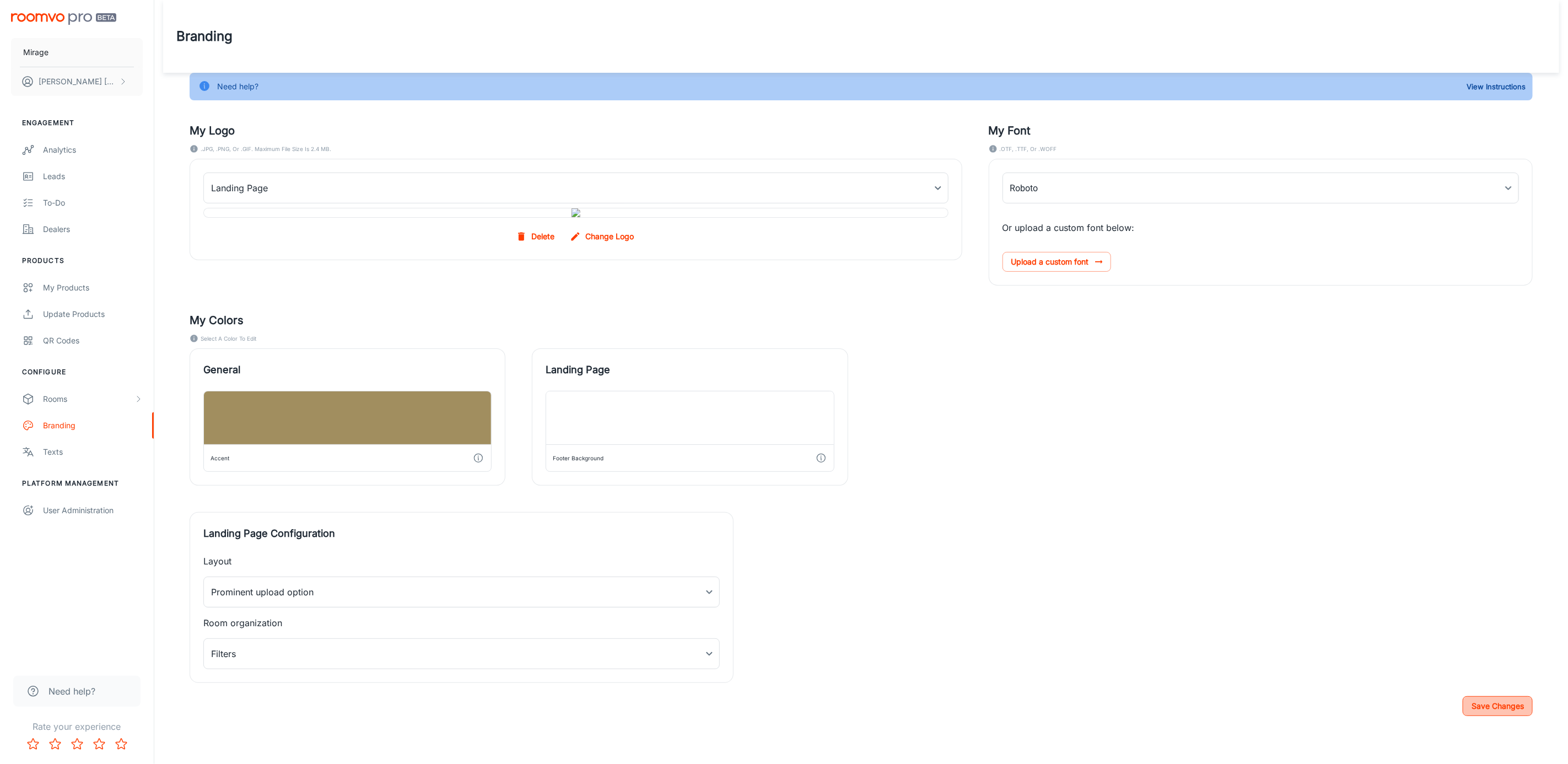
click at [1480, 710] on button "Save Changes" at bounding box center [1497, 706] width 70 height 20
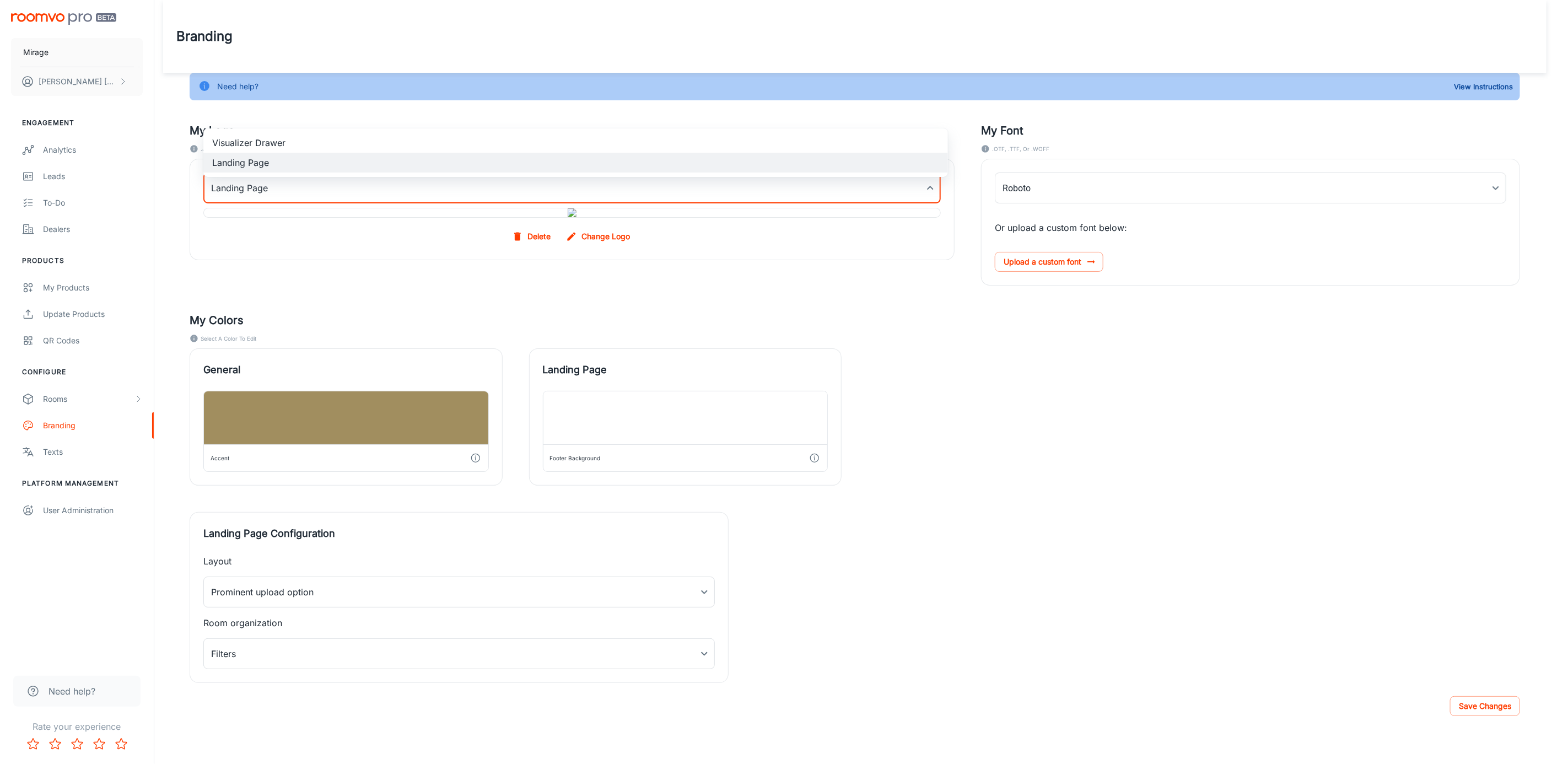
click at [354, 101] on body "Mirage Alexandra Bouchard Engagement Analytics Leads To-do Dealers Products My …" at bounding box center [784, 382] width 1568 height 764
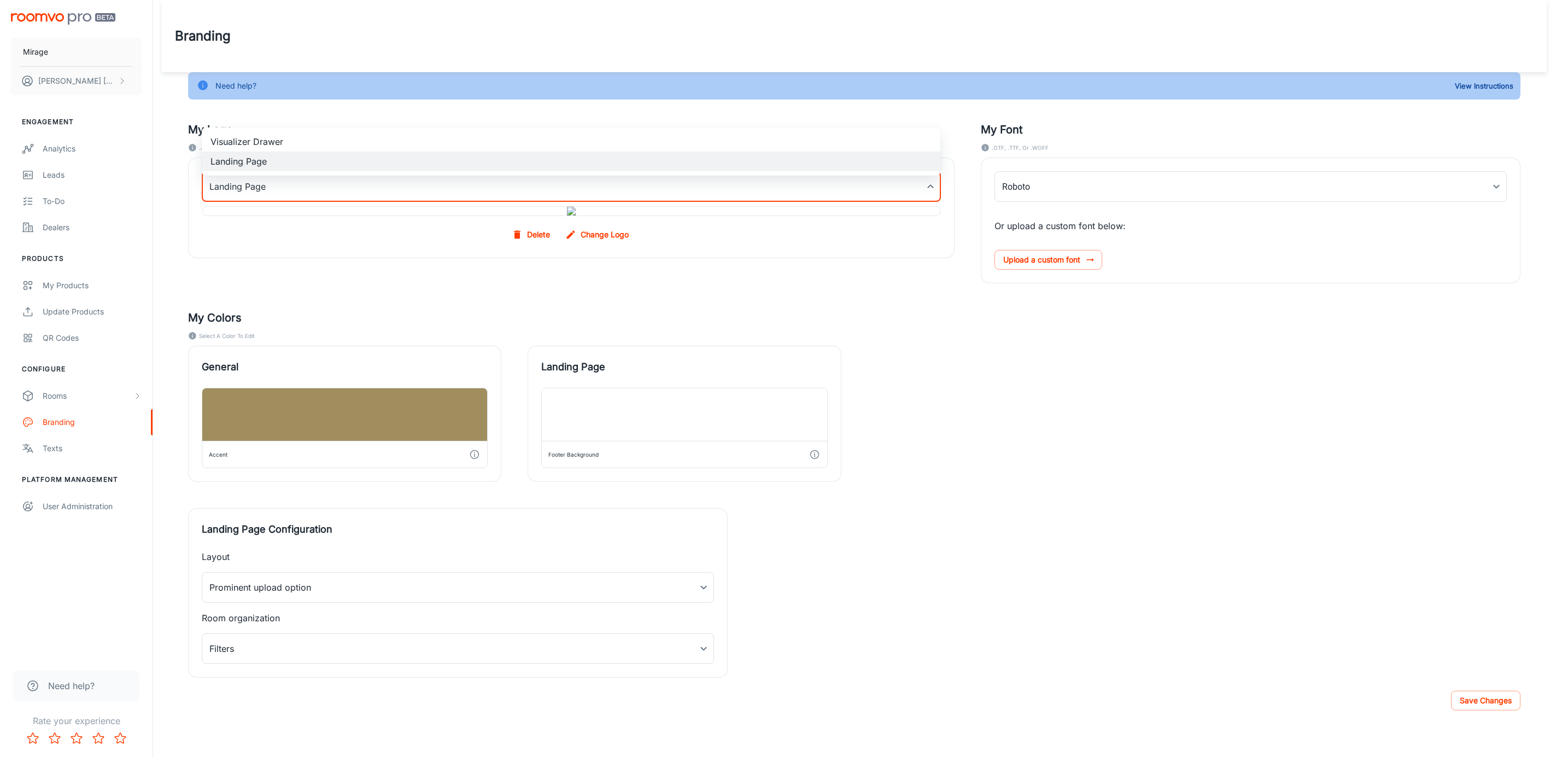
click at [1144, 532] on div at bounding box center [784, 379] width 1568 height 758
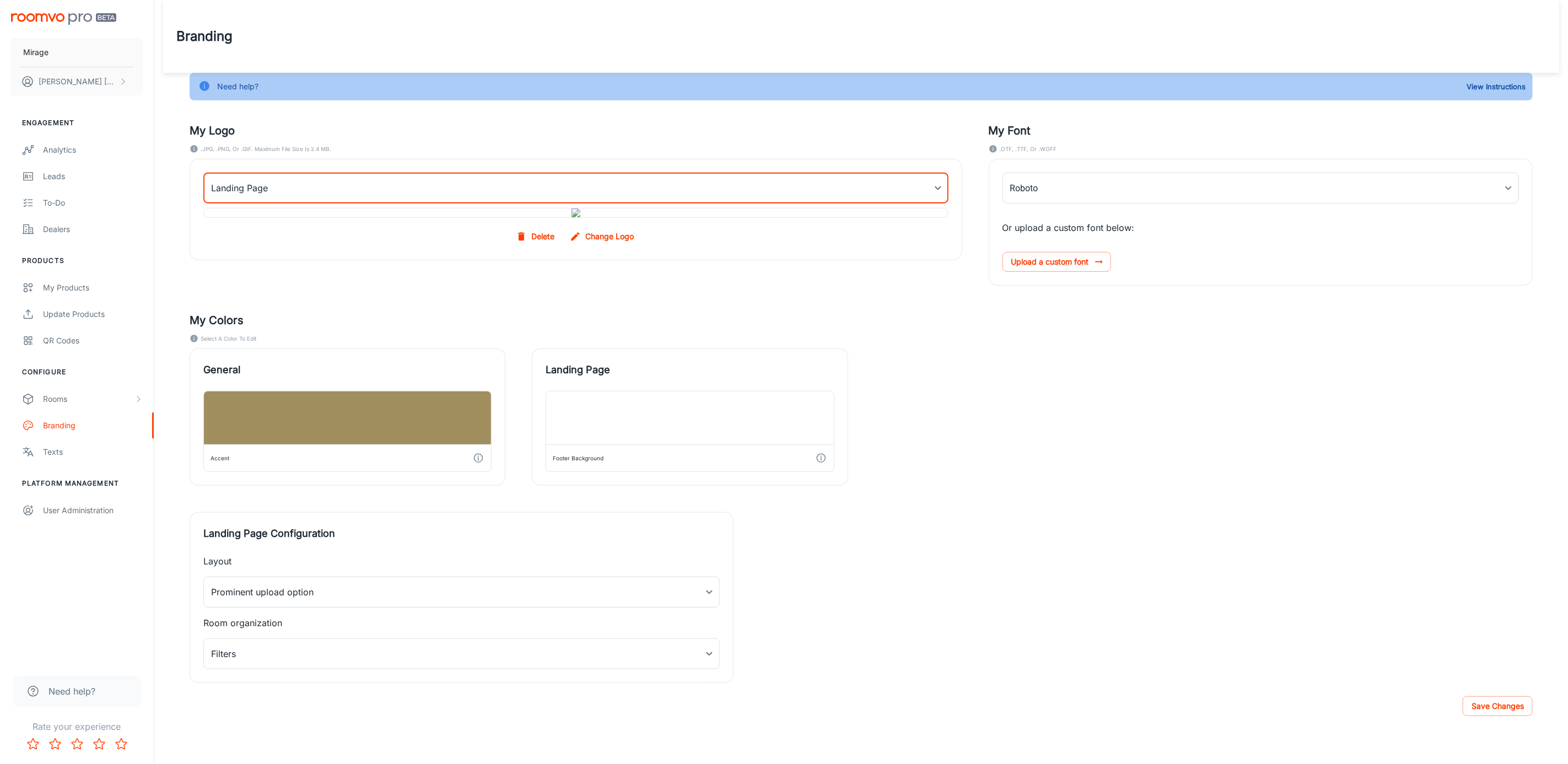
scroll to position [0, 0]
click at [313, 182] on body "Mirage [PERSON_NAME] Engagement Analytics Leads To-do Dealers Products My Produ…" at bounding box center [784, 382] width 1568 height 764
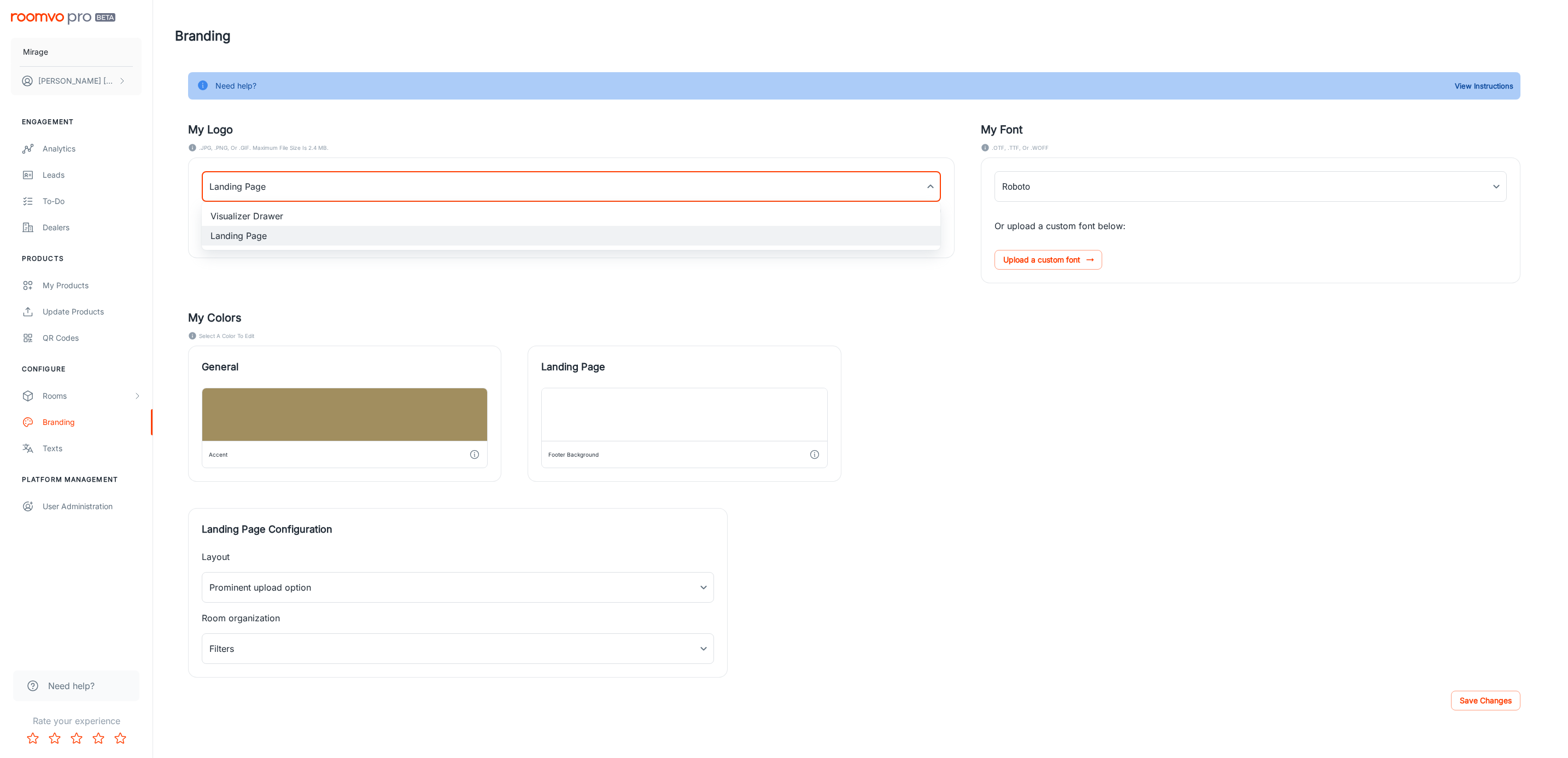
click at [295, 217] on li "Visualizer Drawer" at bounding box center [571, 216] width 739 height 20
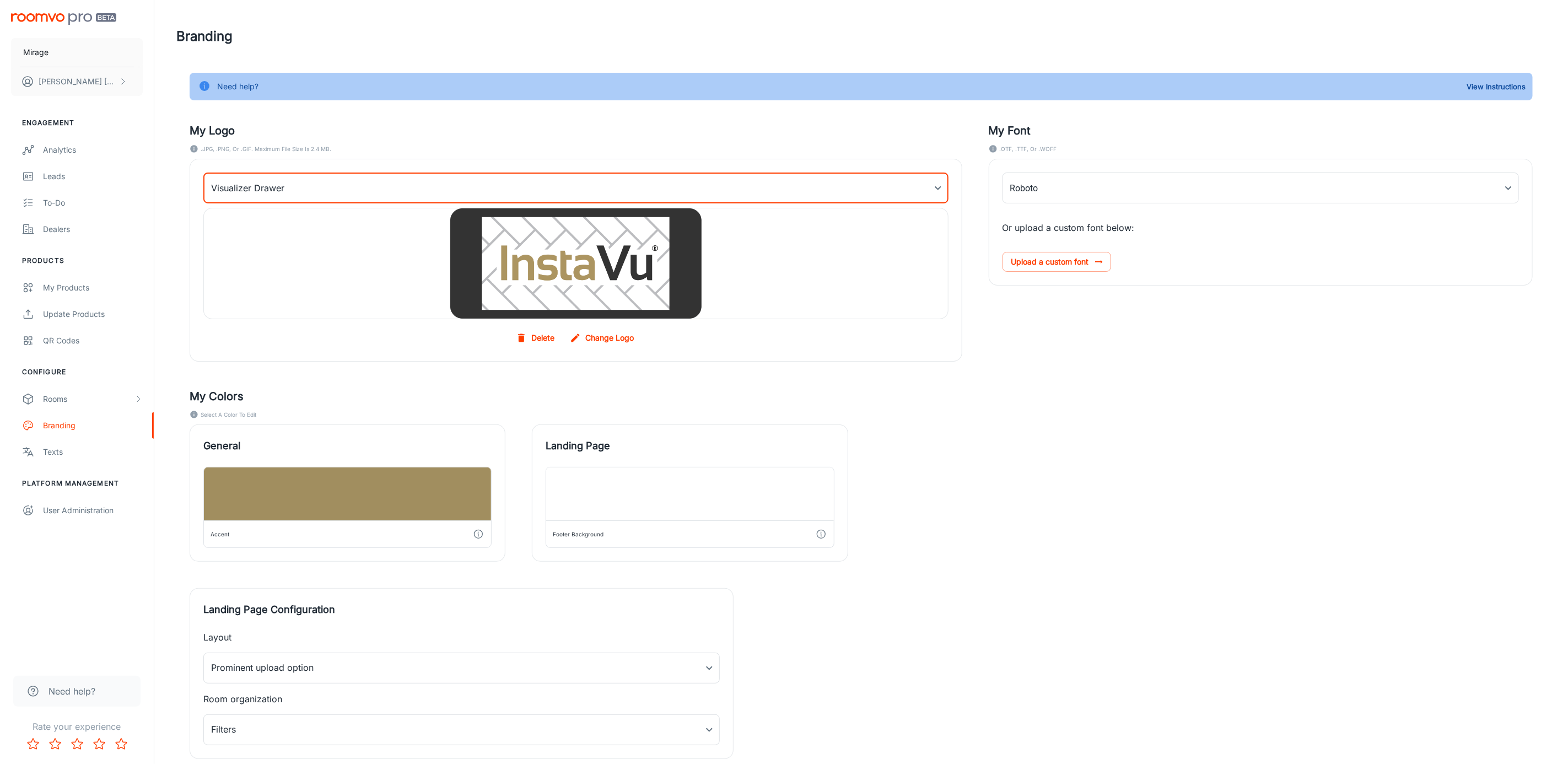
click at [297, 206] on div "Visualizer Drawer myDrawerLogoBackgroundImage ​ Delete Change Logo" at bounding box center [577, 259] width 772 height 202
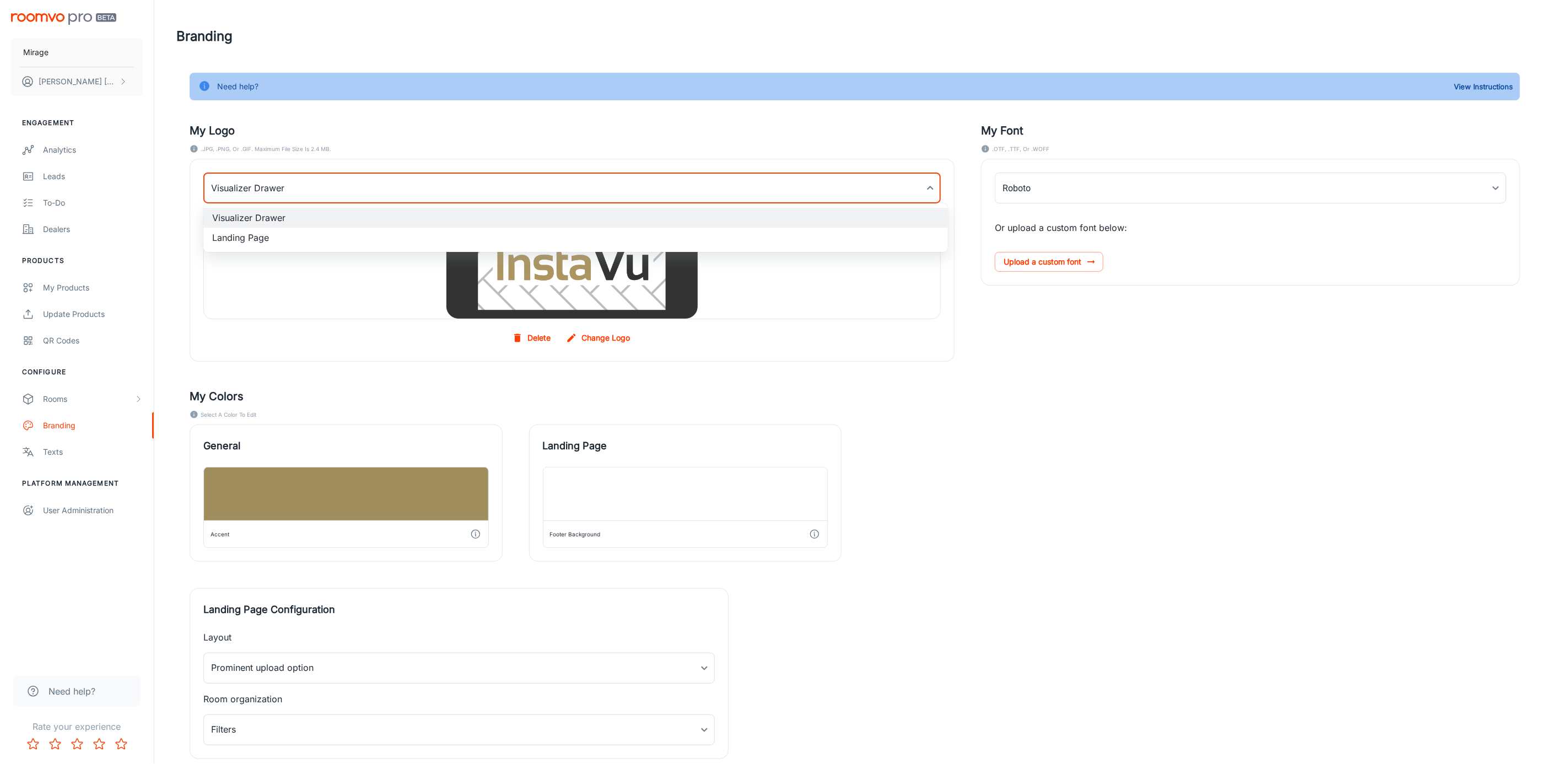
click at [298, 195] on body "Mirage [PERSON_NAME] Engagement Analytics Leads To-do Dealers Products My Produ…" at bounding box center [784, 382] width 1568 height 764
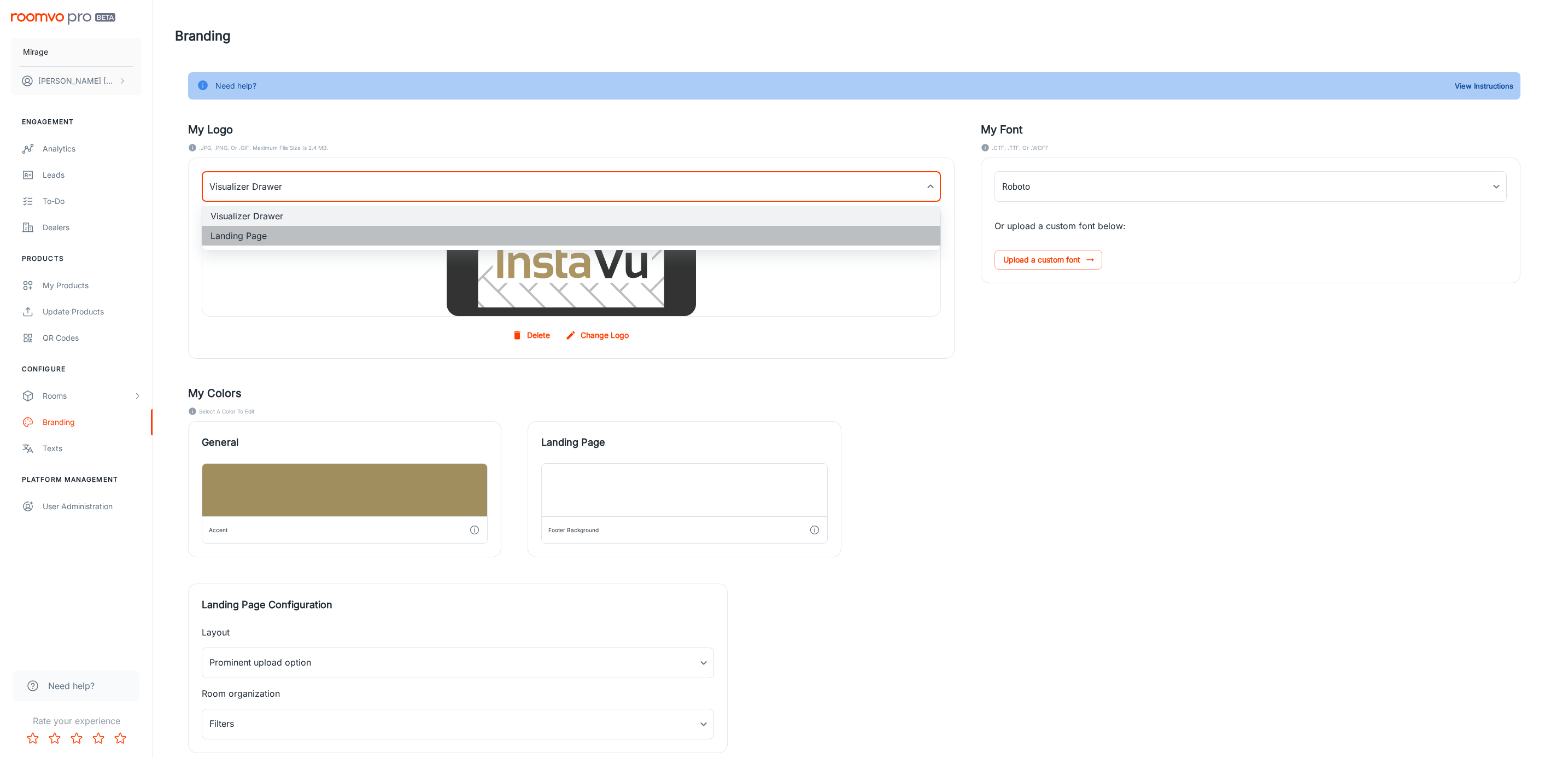
click at [295, 231] on li "Landing Page" at bounding box center [571, 236] width 739 height 20
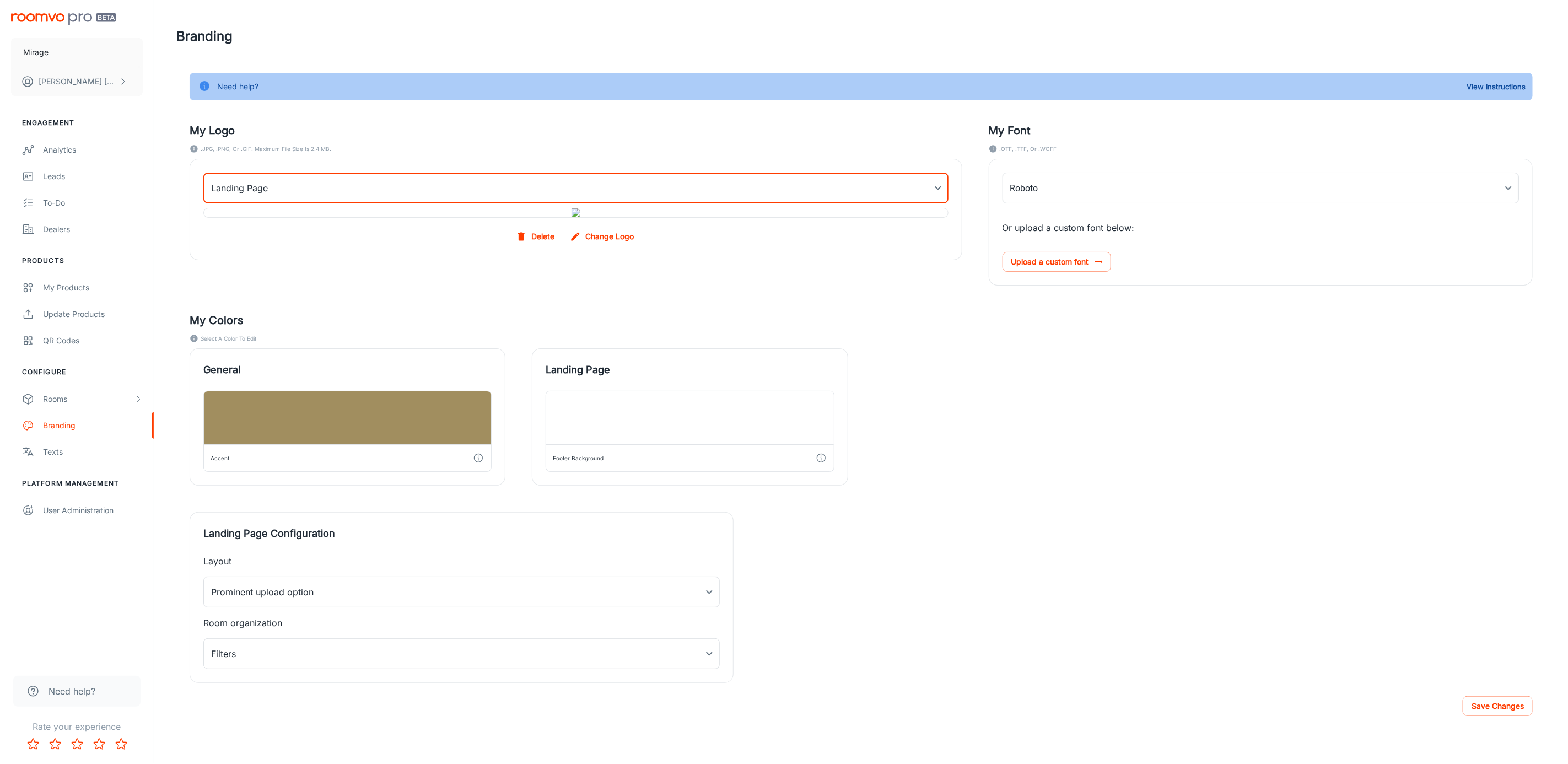
click at [308, 184] on body "Mirage [PERSON_NAME] Engagement Analytics Leads To-do Dealers Products My Produ…" at bounding box center [784, 382] width 1568 height 764
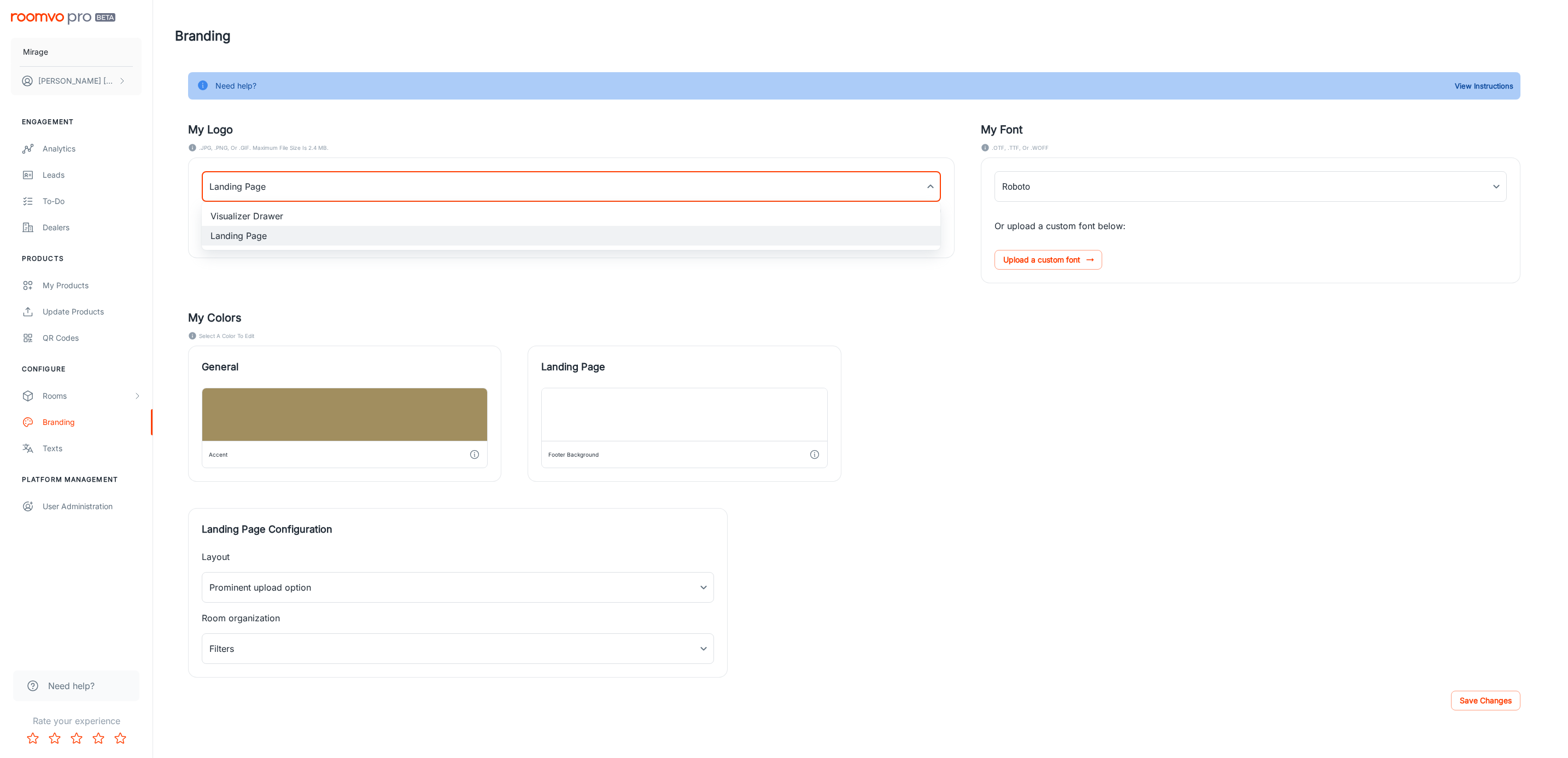
click at [293, 212] on li "Visualizer Drawer" at bounding box center [571, 216] width 739 height 20
type input "myDrawerLogoBackgroundImage"
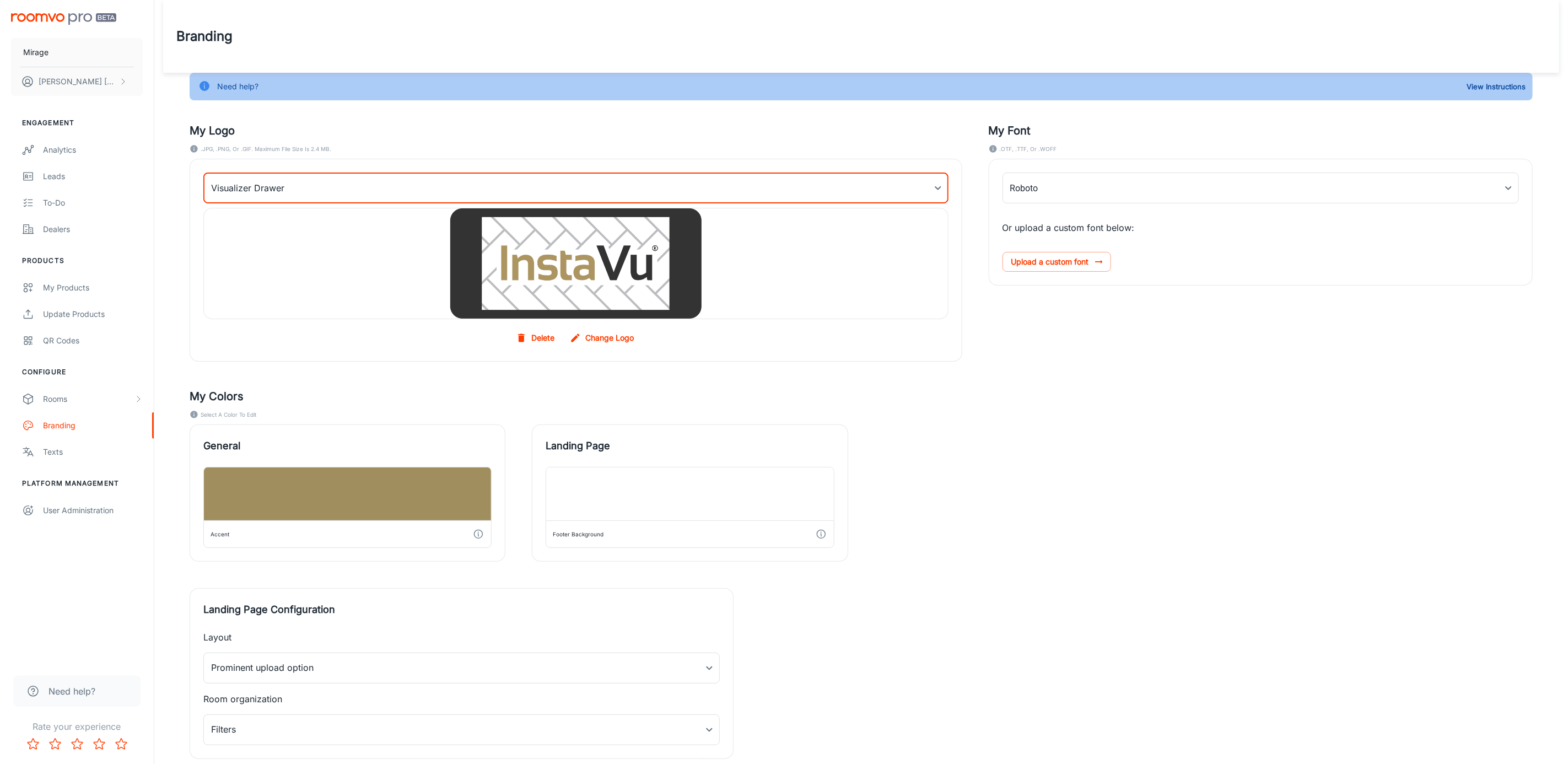
scroll to position [75, 0]
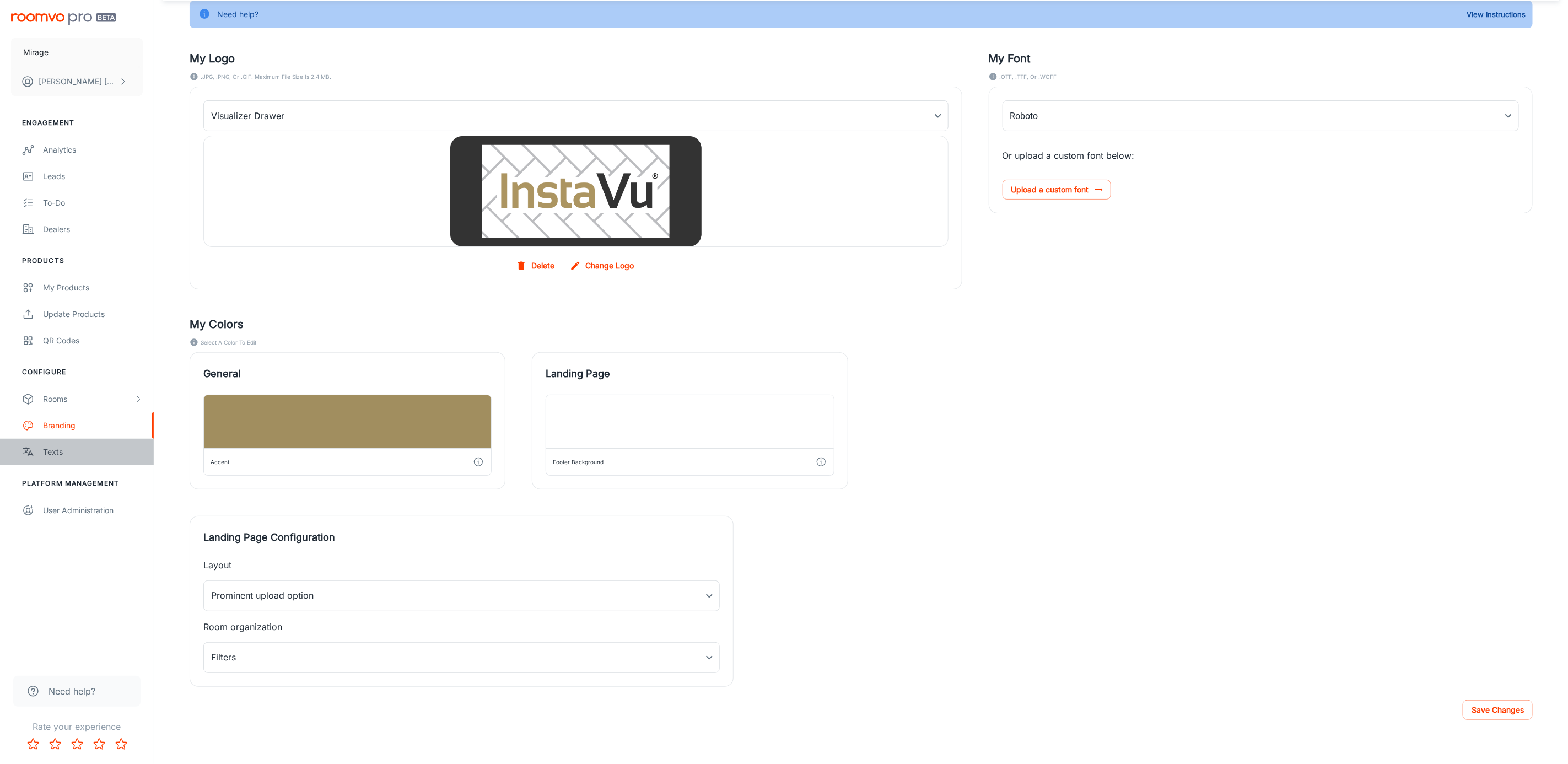
click at [71, 454] on div "Texts" at bounding box center [93, 452] width 100 height 12
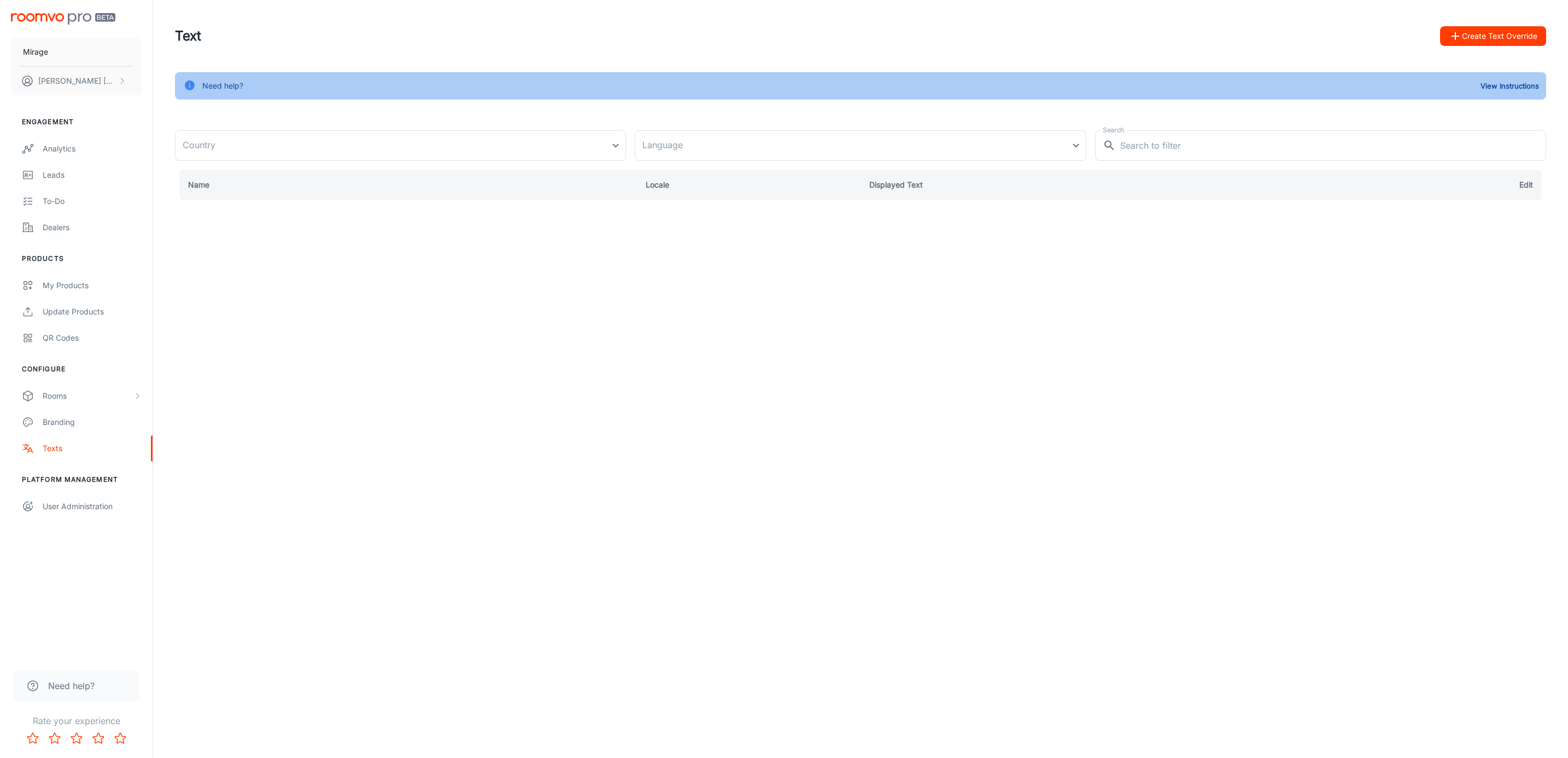
type input "Canada"
type input "en-ca"
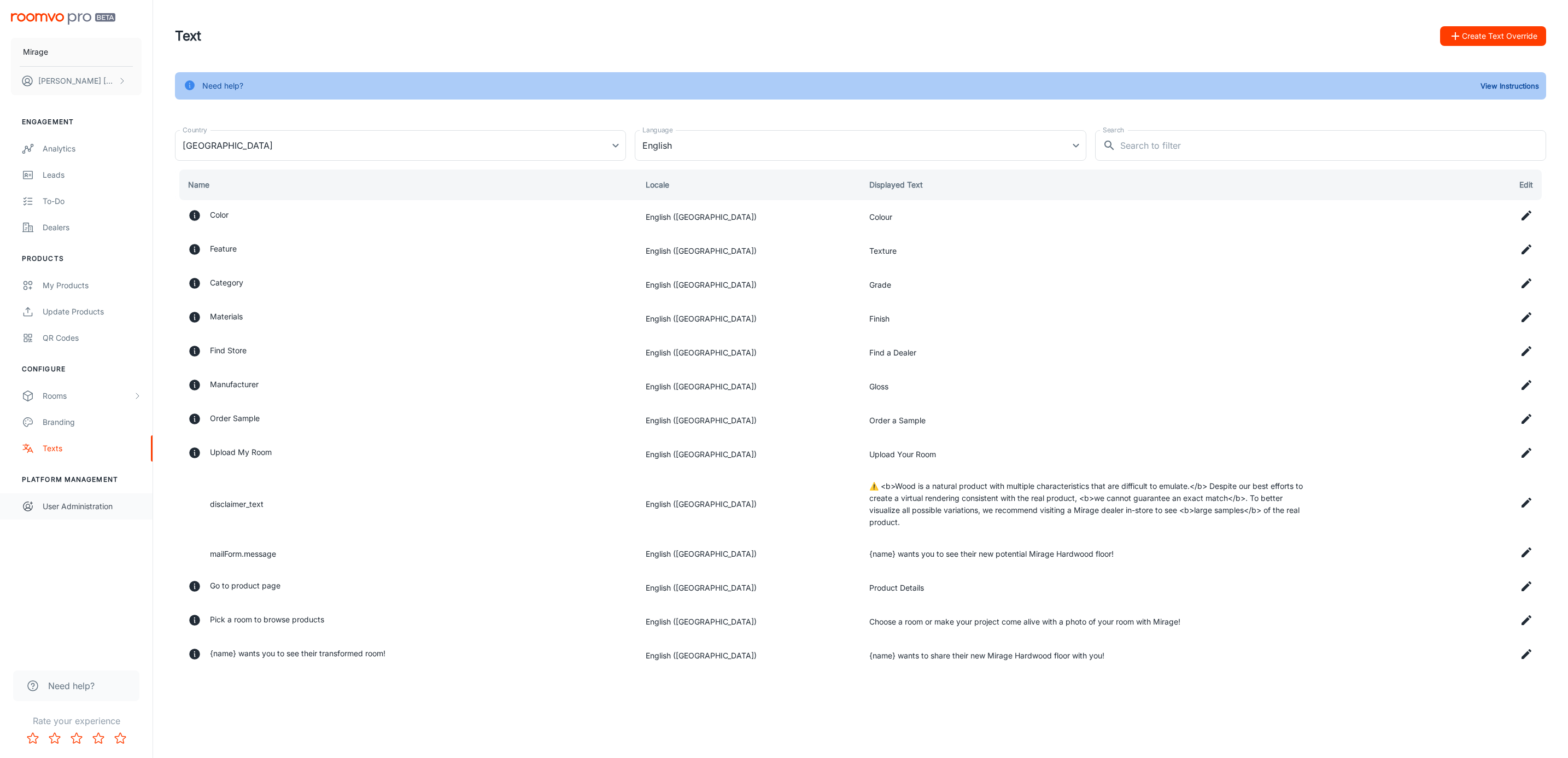
click at [109, 507] on div "User Administration" at bounding box center [92, 506] width 99 height 12
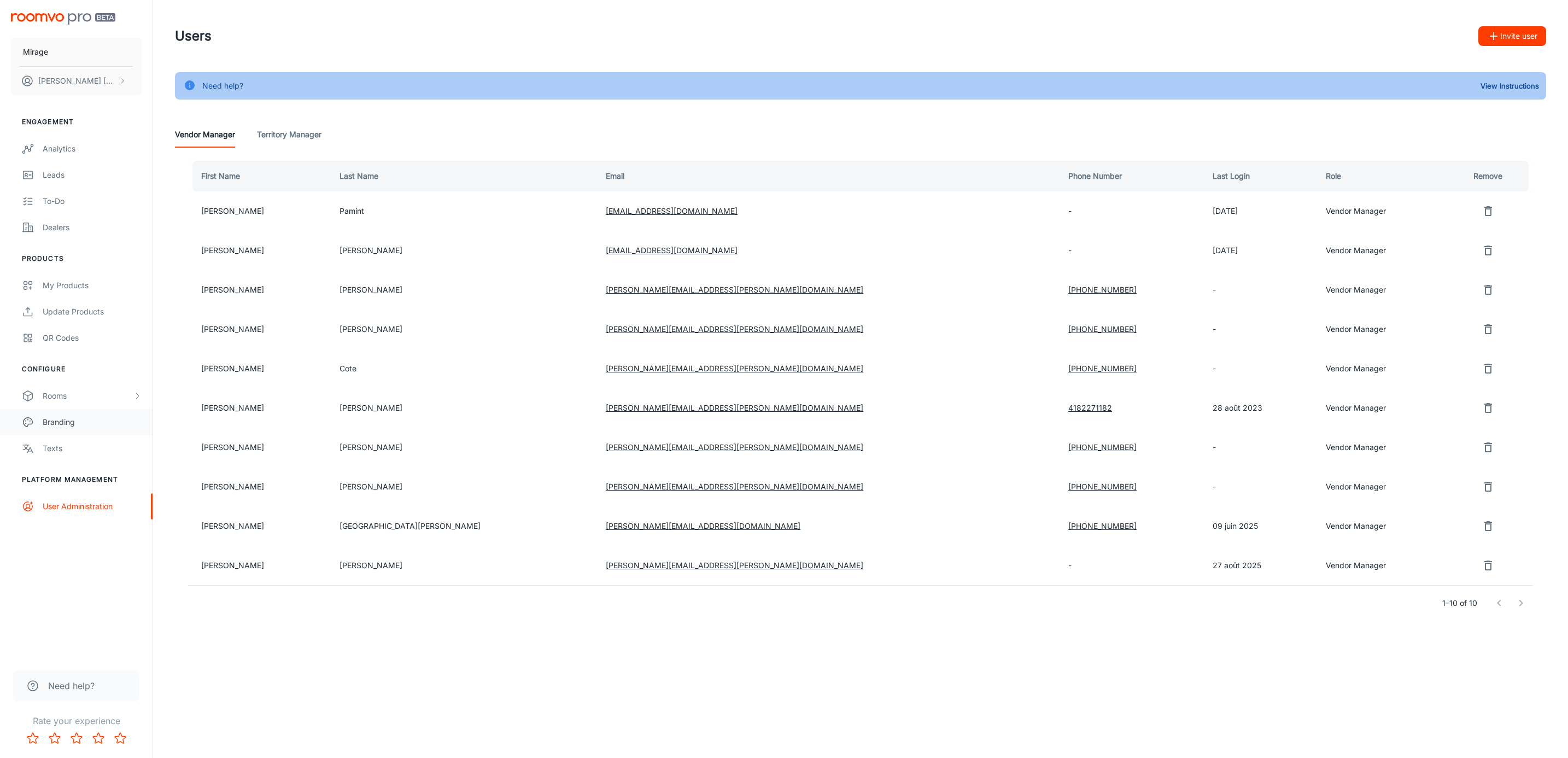
click at [69, 422] on div "Branding" at bounding box center [92, 422] width 99 height 12
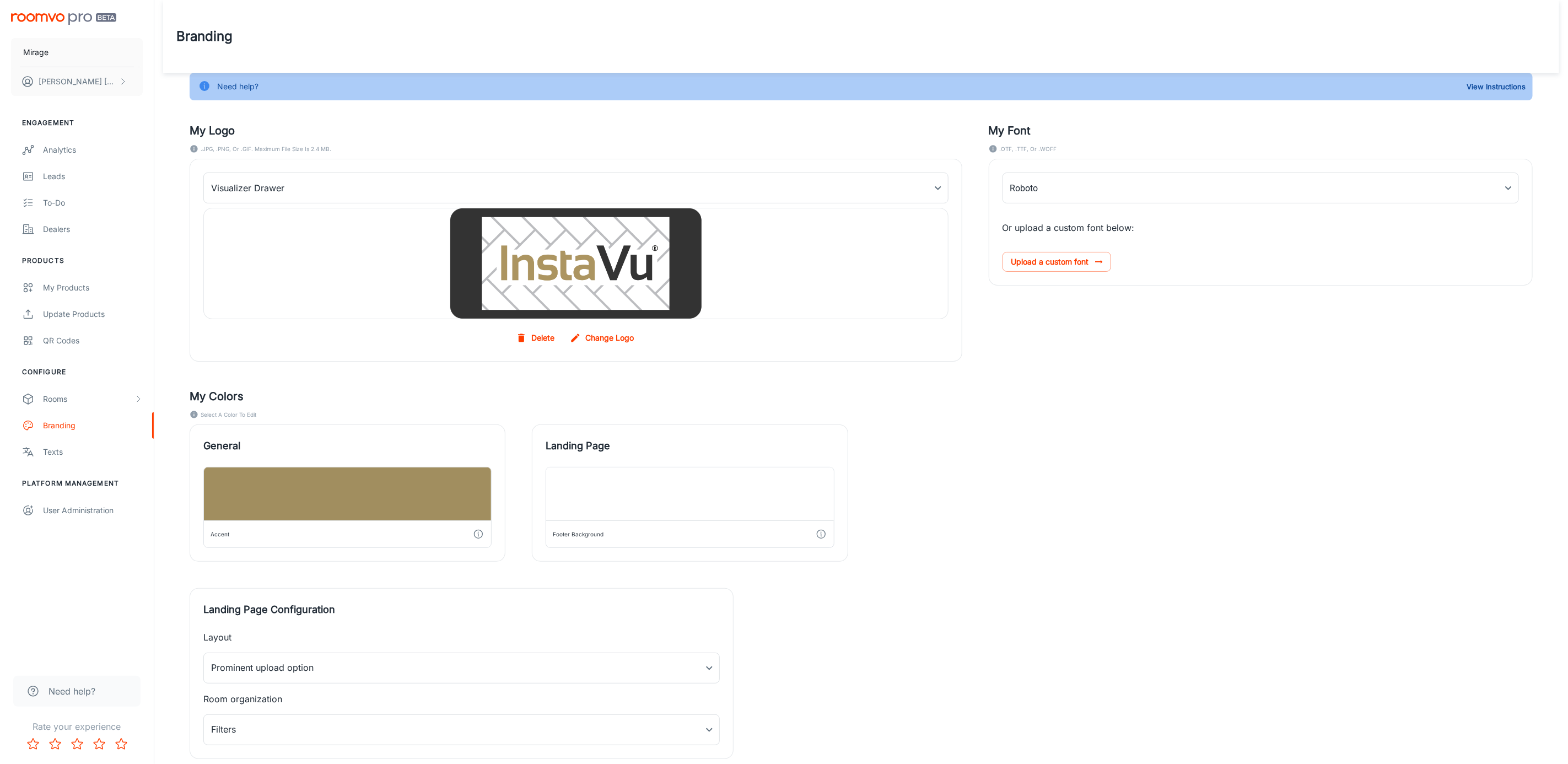
scroll to position [75, 0]
